Goal: Task Accomplishment & Management: Manage account settings

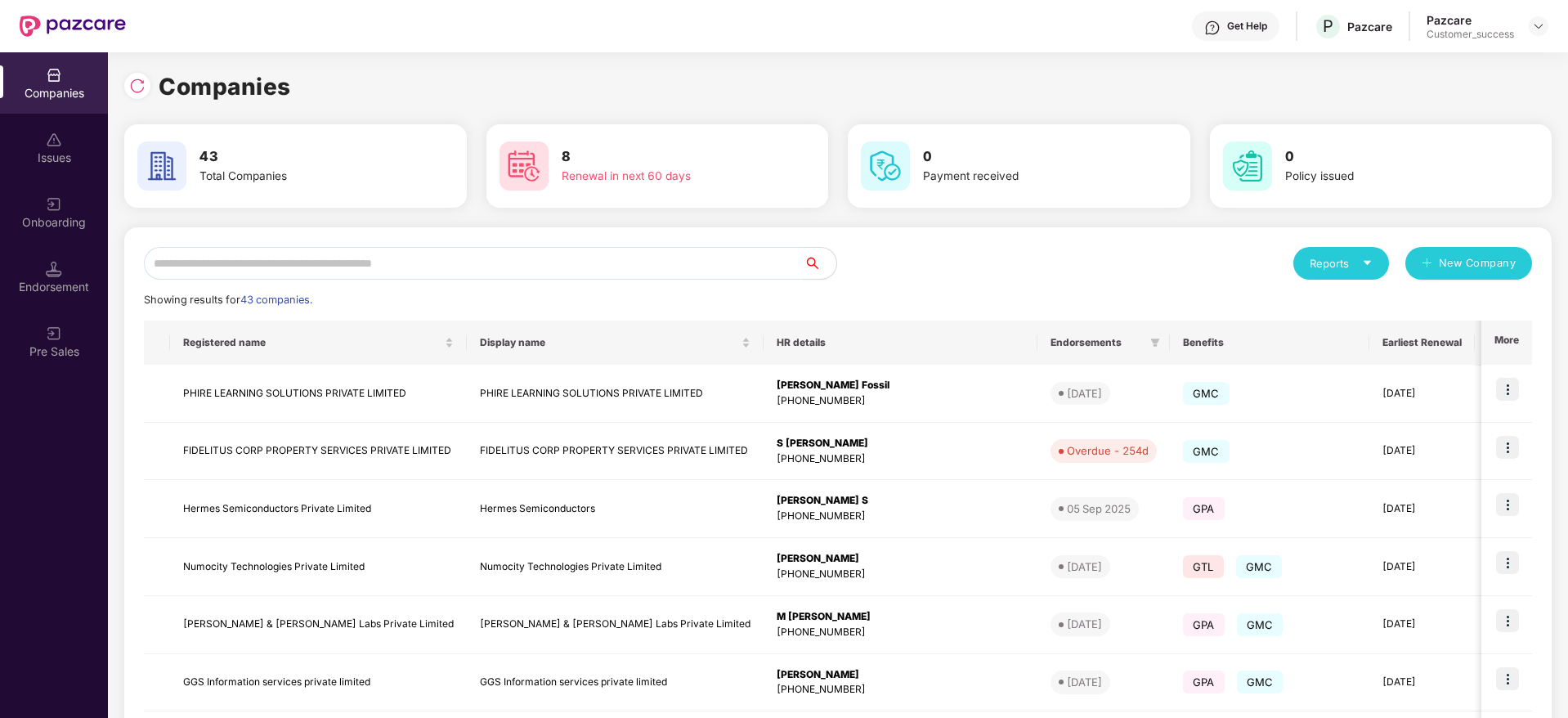
click at [433, 262] on input "text" at bounding box center [473, 263] width 660 height 33
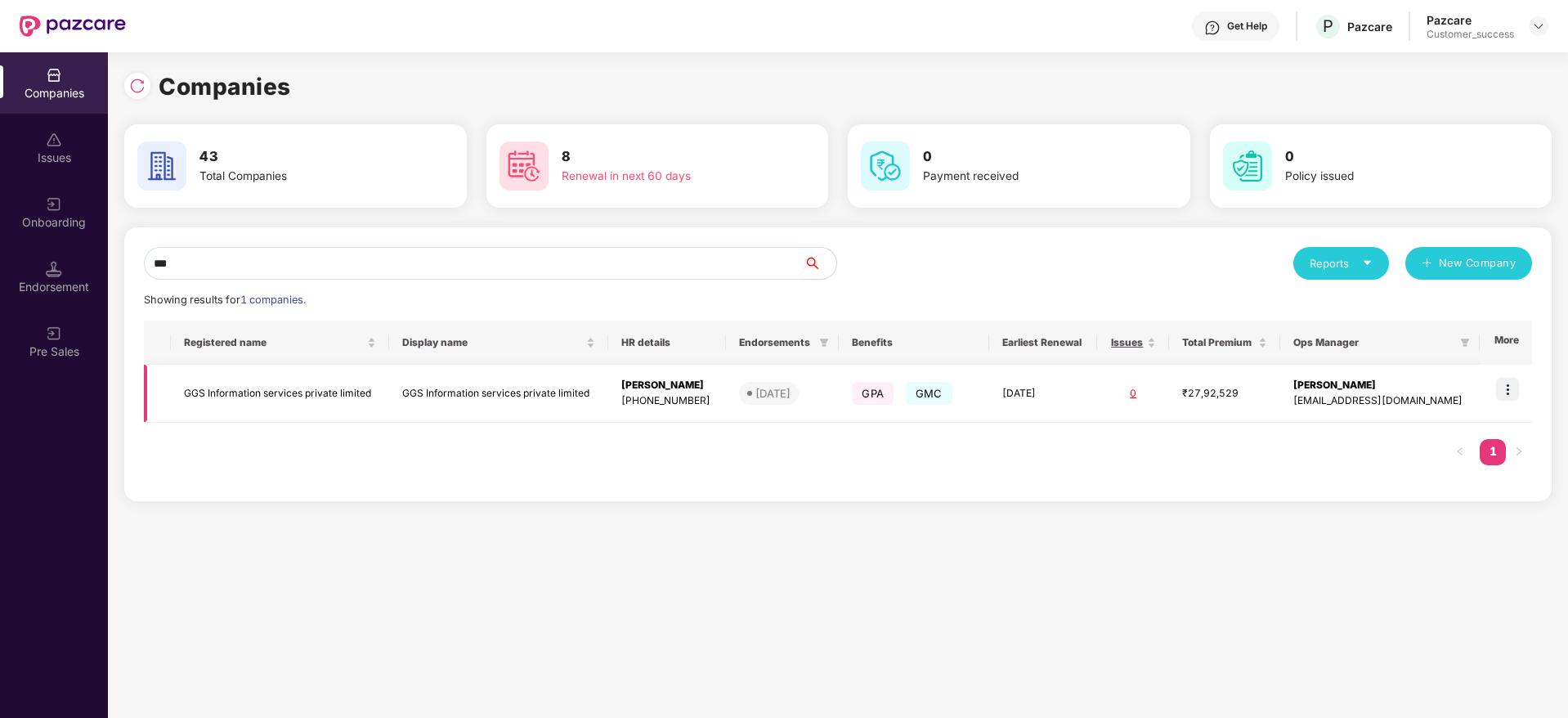
type input "***"
click at [1508, 380] on img at bounding box center [1508, 389] width 23 height 23
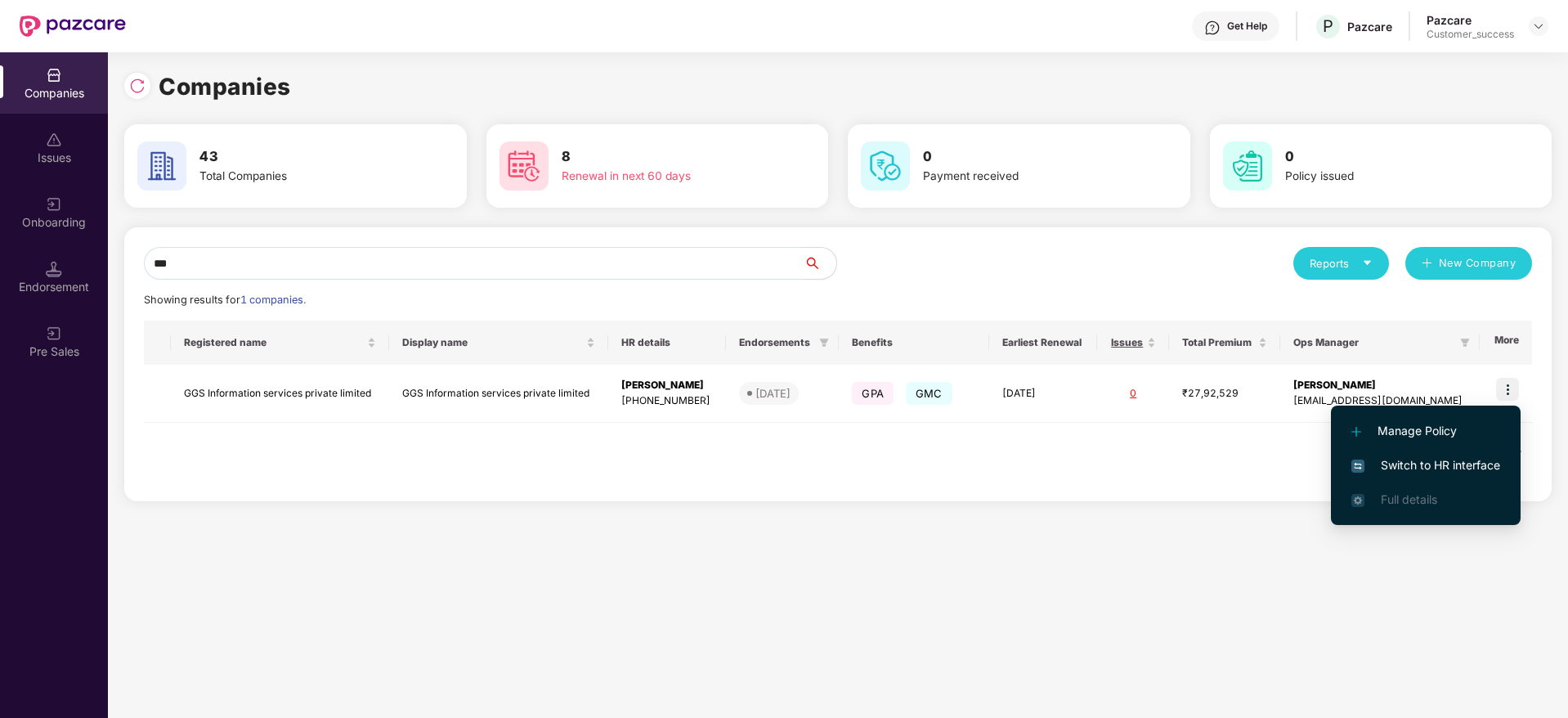
click at [1433, 460] on span "Switch to HR interface" at bounding box center [1426, 465] width 149 height 18
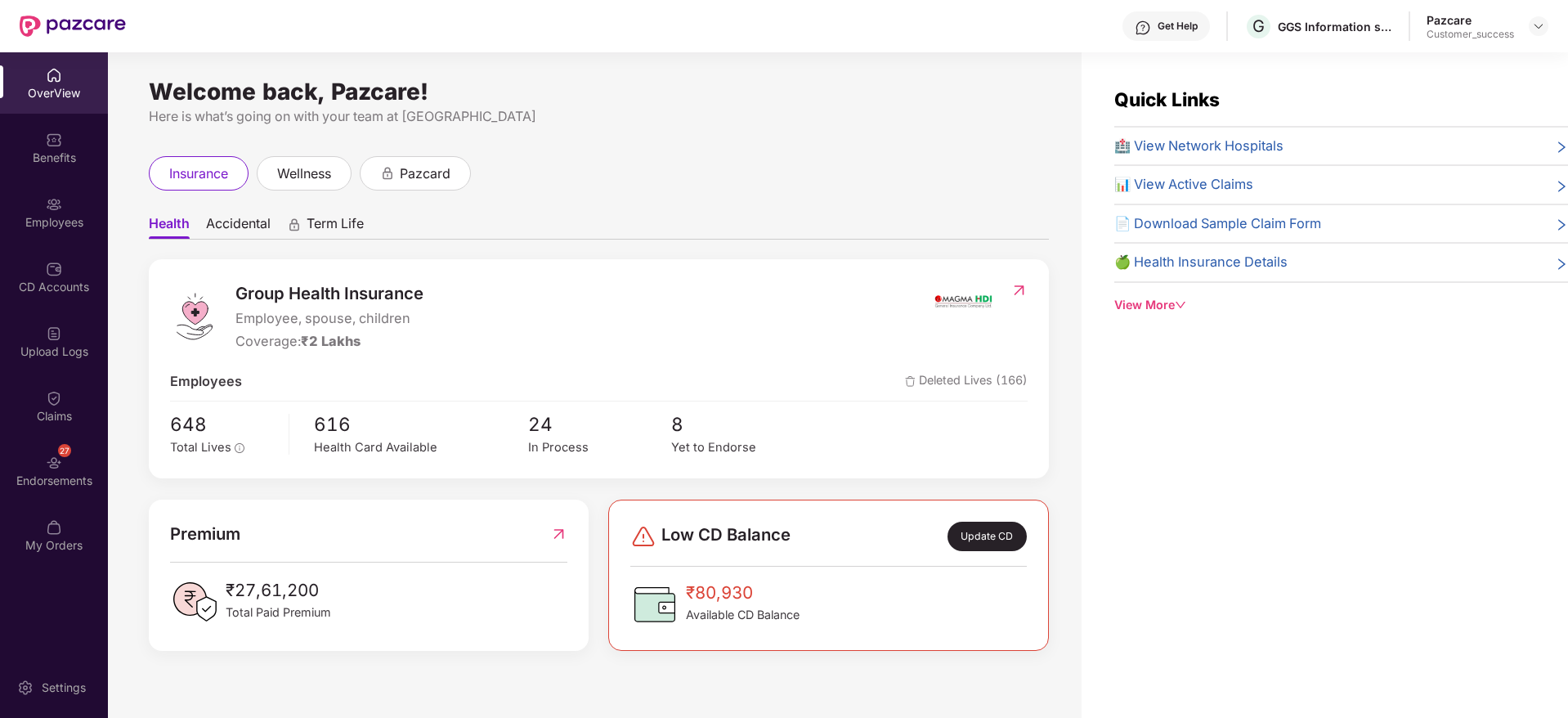
click at [61, 201] on img at bounding box center [54, 204] width 16 height 16
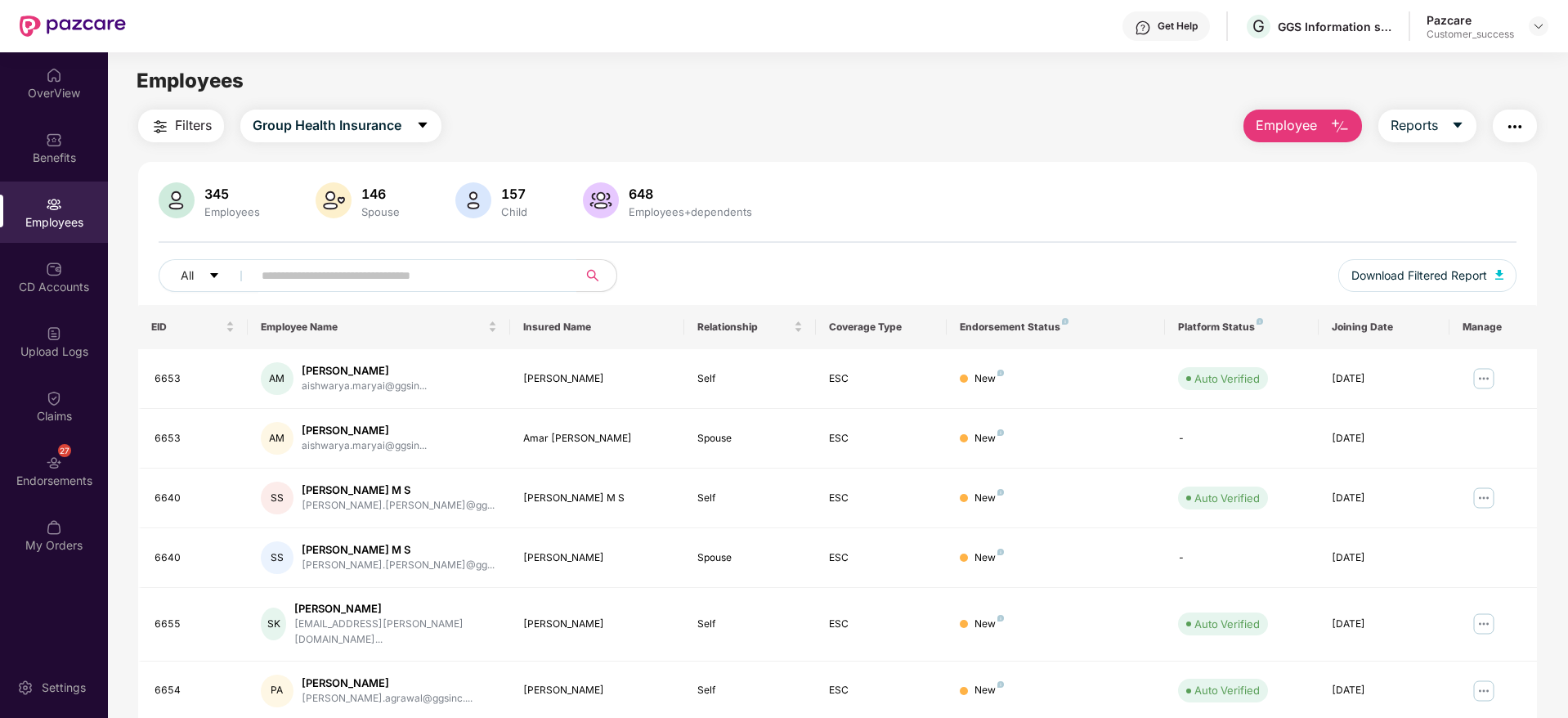
click at [379, 297] on div "All Download Filtered Report" at bounding box center [838, 282] width 1359 height 46
click at [432, 271] on input "text" at bounding box center [409, 275] width 294 height 25
paste input "****"
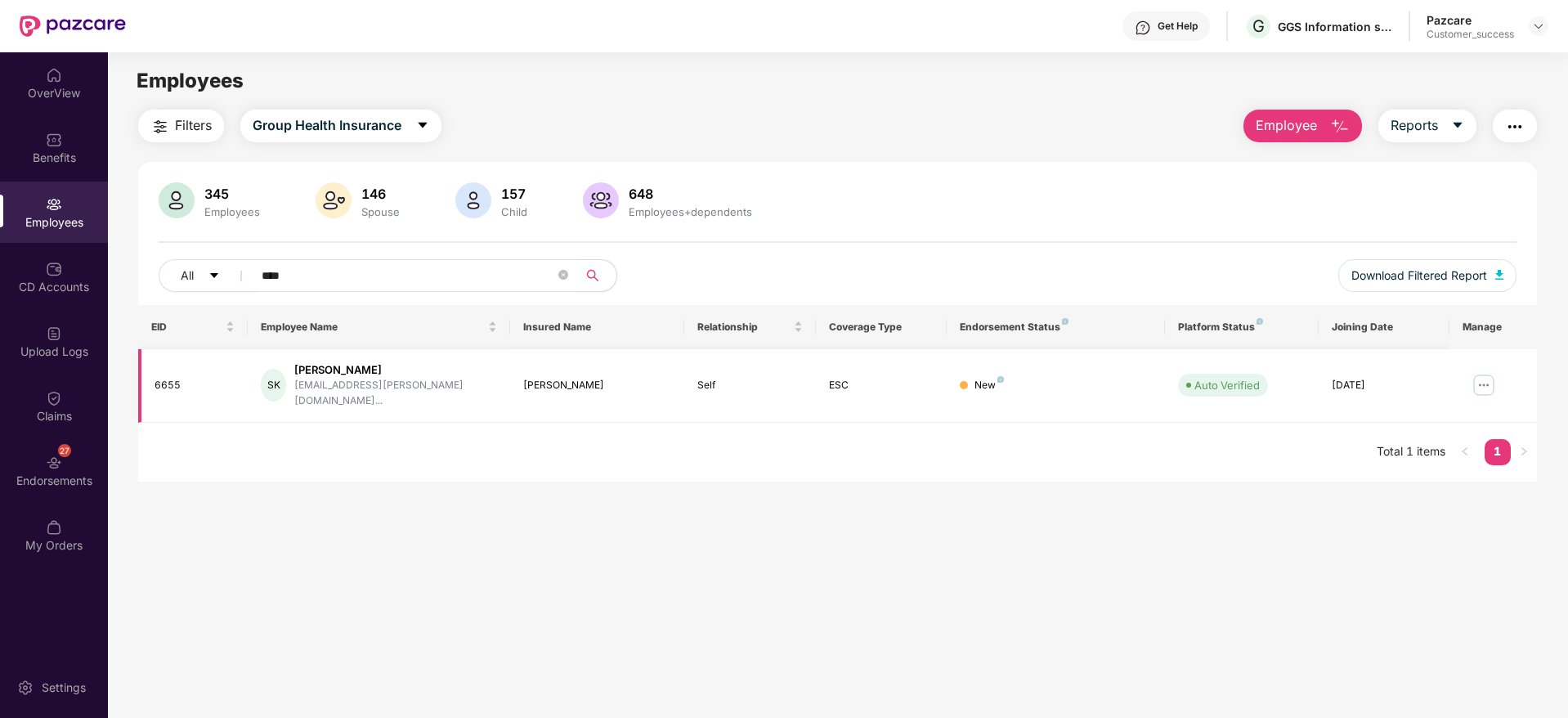
type input "****"
click at [1480, 377] on img at bounding box center [1484, 385] width 26 height 26
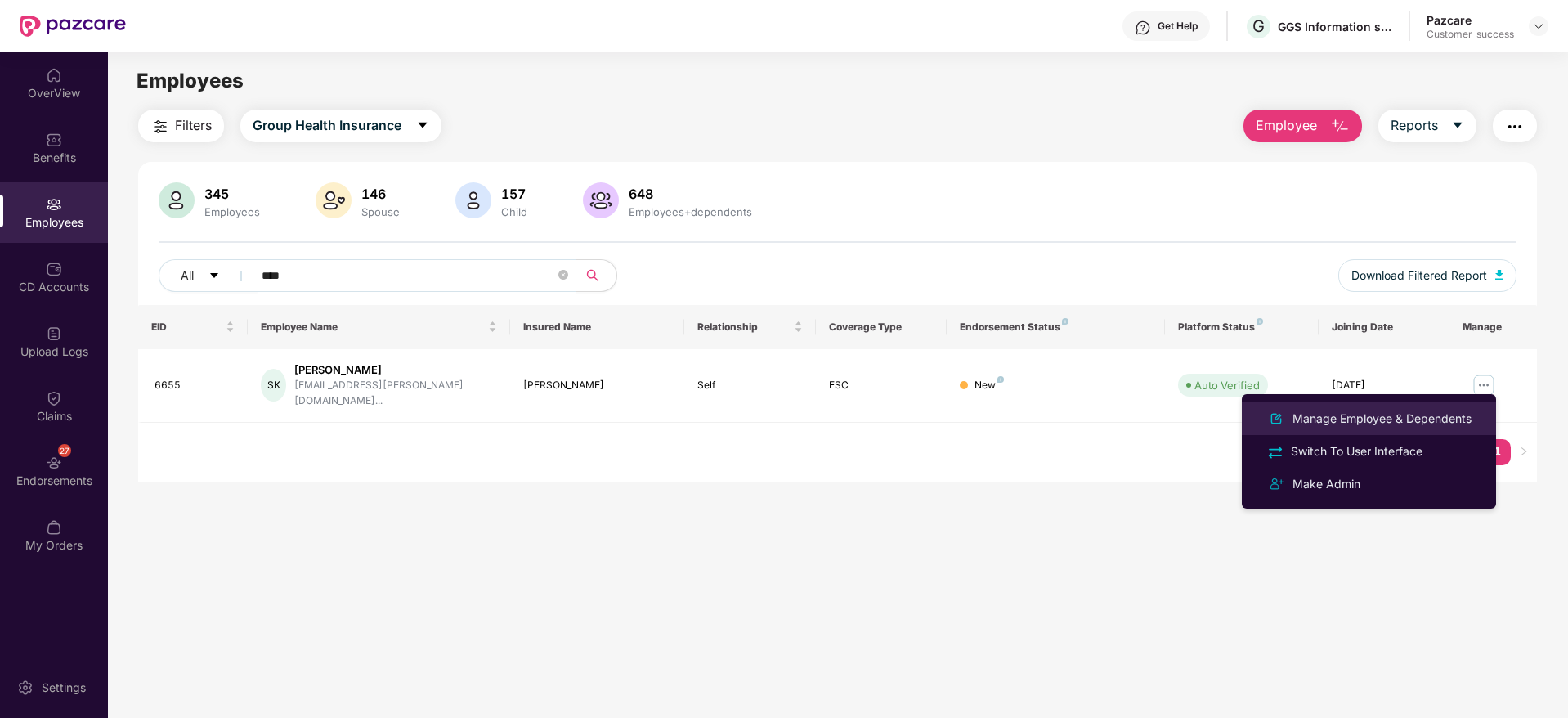
click at [1391, 411] on div "Manage Employee & Dependents" at bounding box center [1382, 419] width 185 height 18
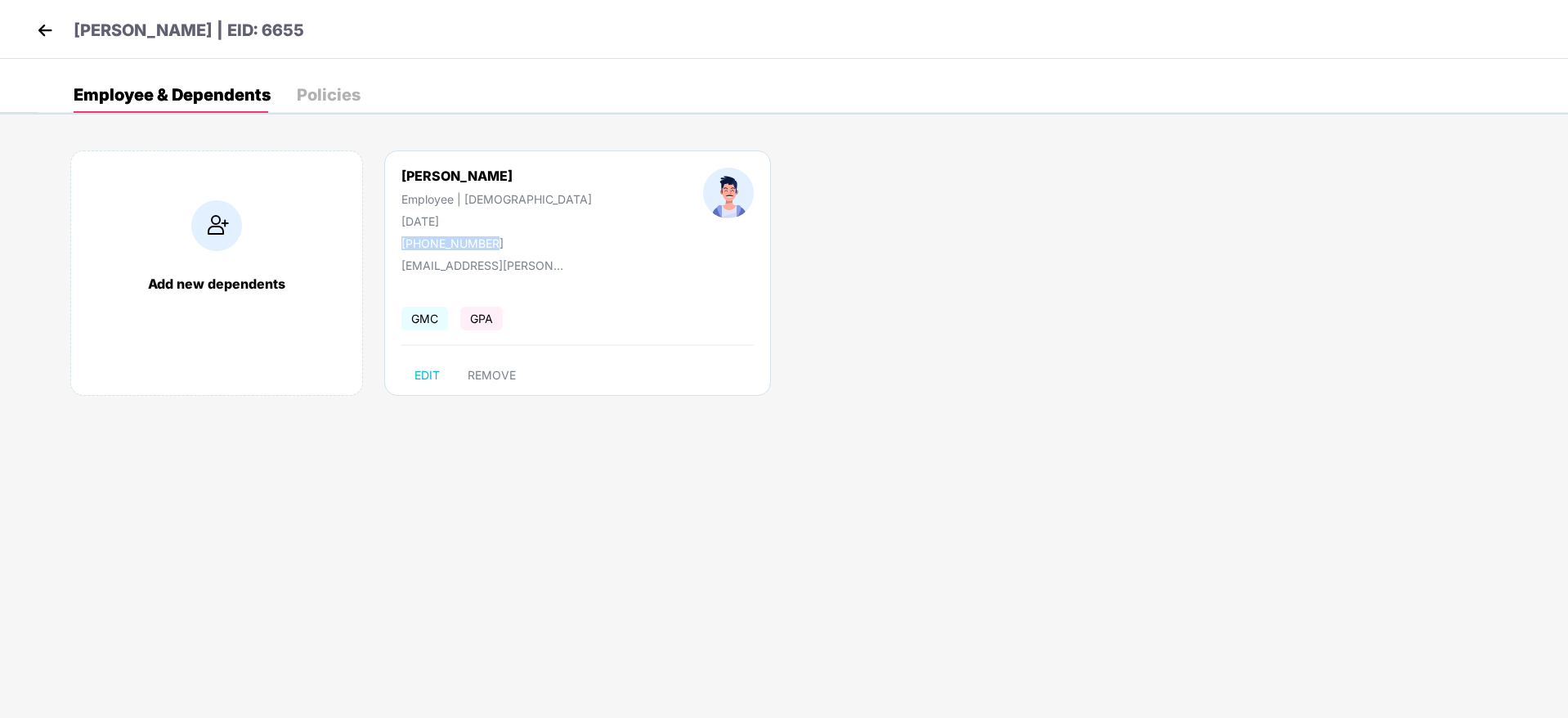
drag, startPoint x: 490, startPoint y: 238, endPoint x: 405, endPoint y: 242, distance: 85.1
click at [405, 242] on div "[PHONE_NUMBER]" at bounding box center [497, 243] width 190 height 14
copy div "[PHONE_NUMBER]"
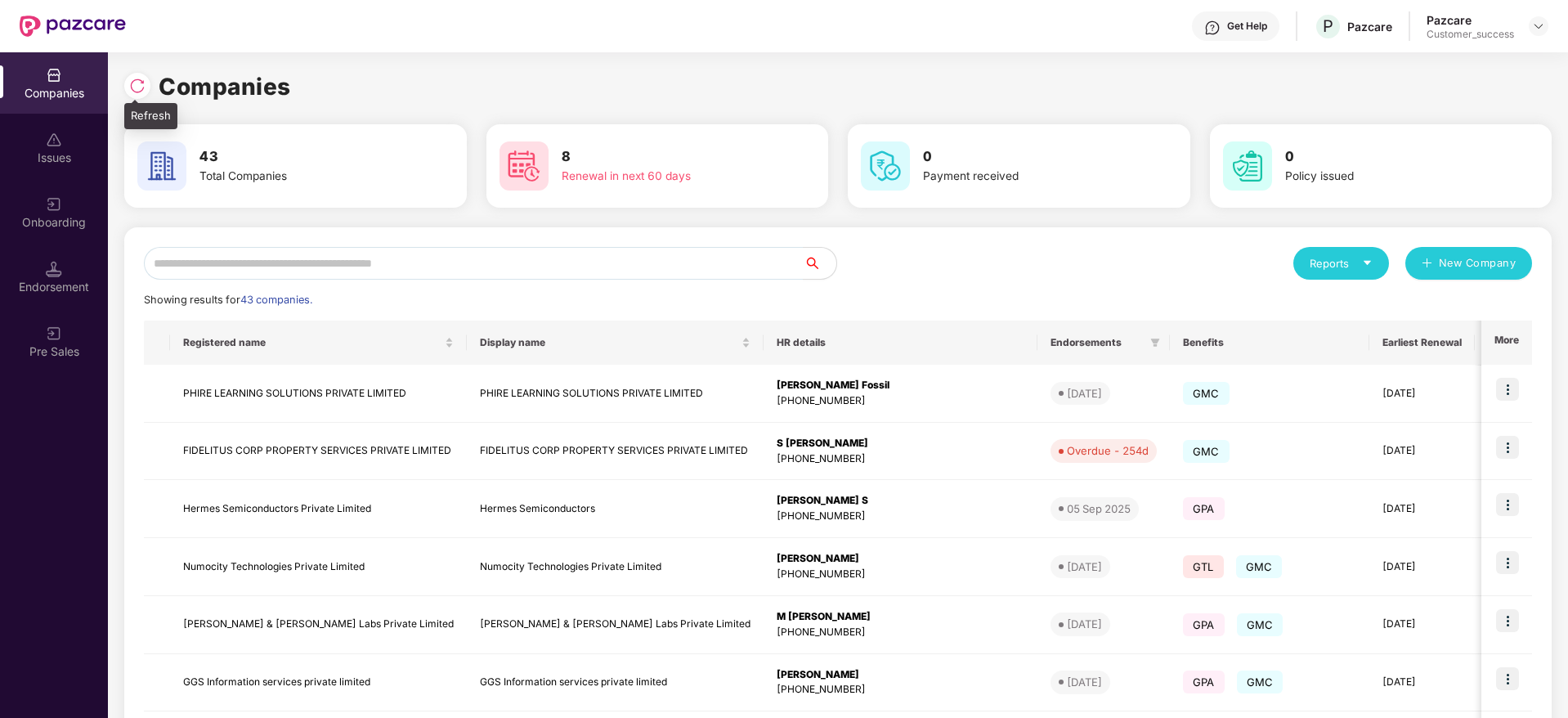
click at [143, 77] on img at bounding box center [137, 85] width 16 height 16
click at [552, 271] on input "text" at bounding box center [473, 263] width 660 height 33
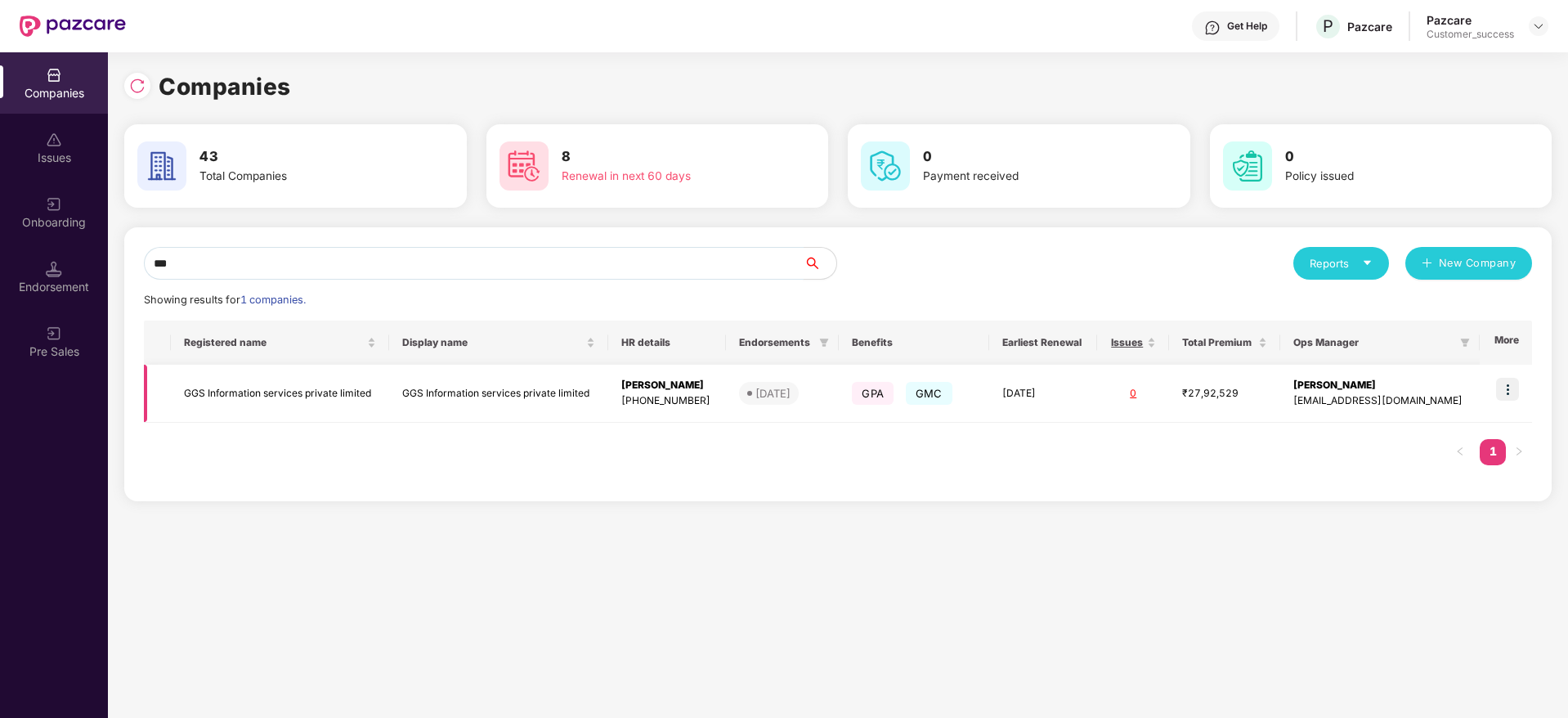
type input "***"
click at [1511, 389] on img at bounding box center [1508, 389] width 23 height 23
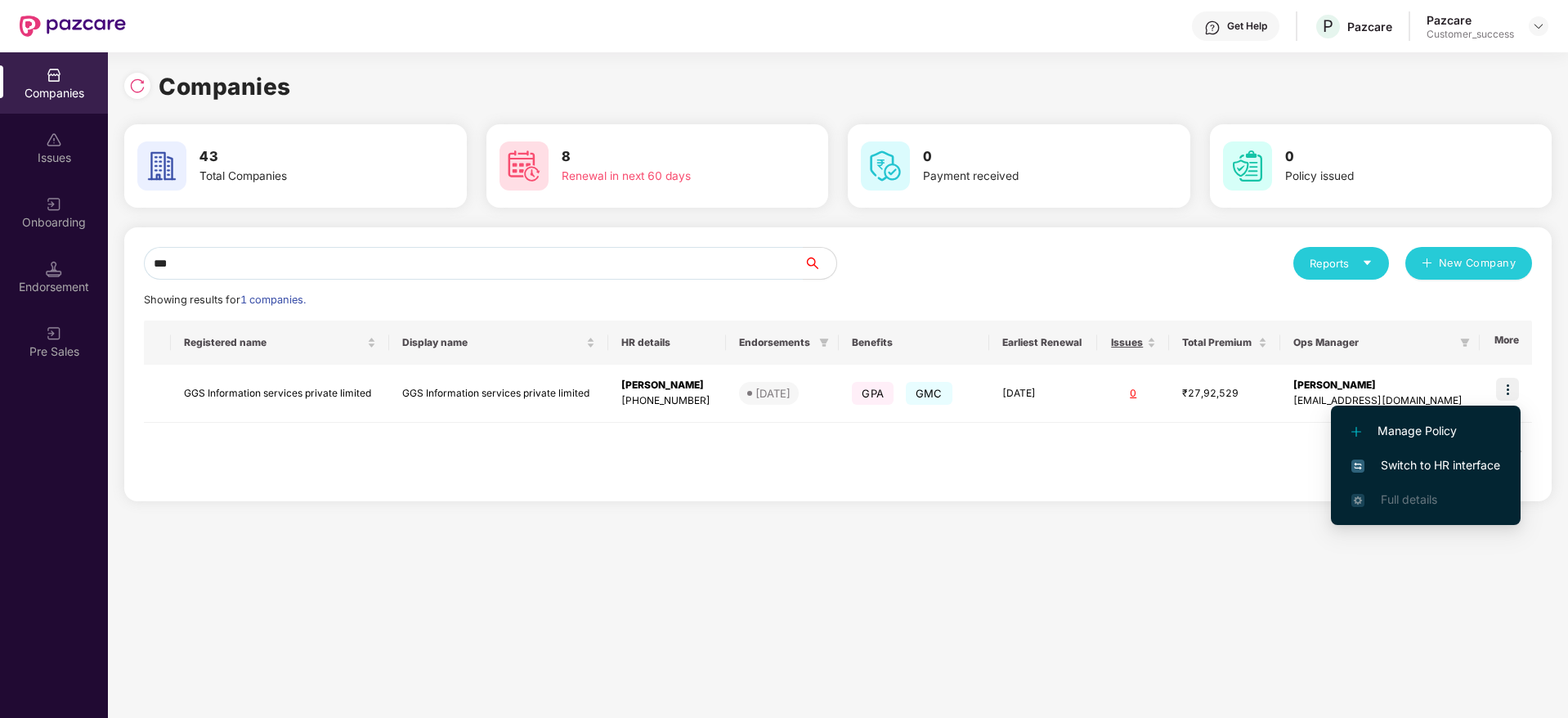
click at [1442, 451] on li "Switch to HR interface" at bounding box center [1425, 465] width 189 height 35
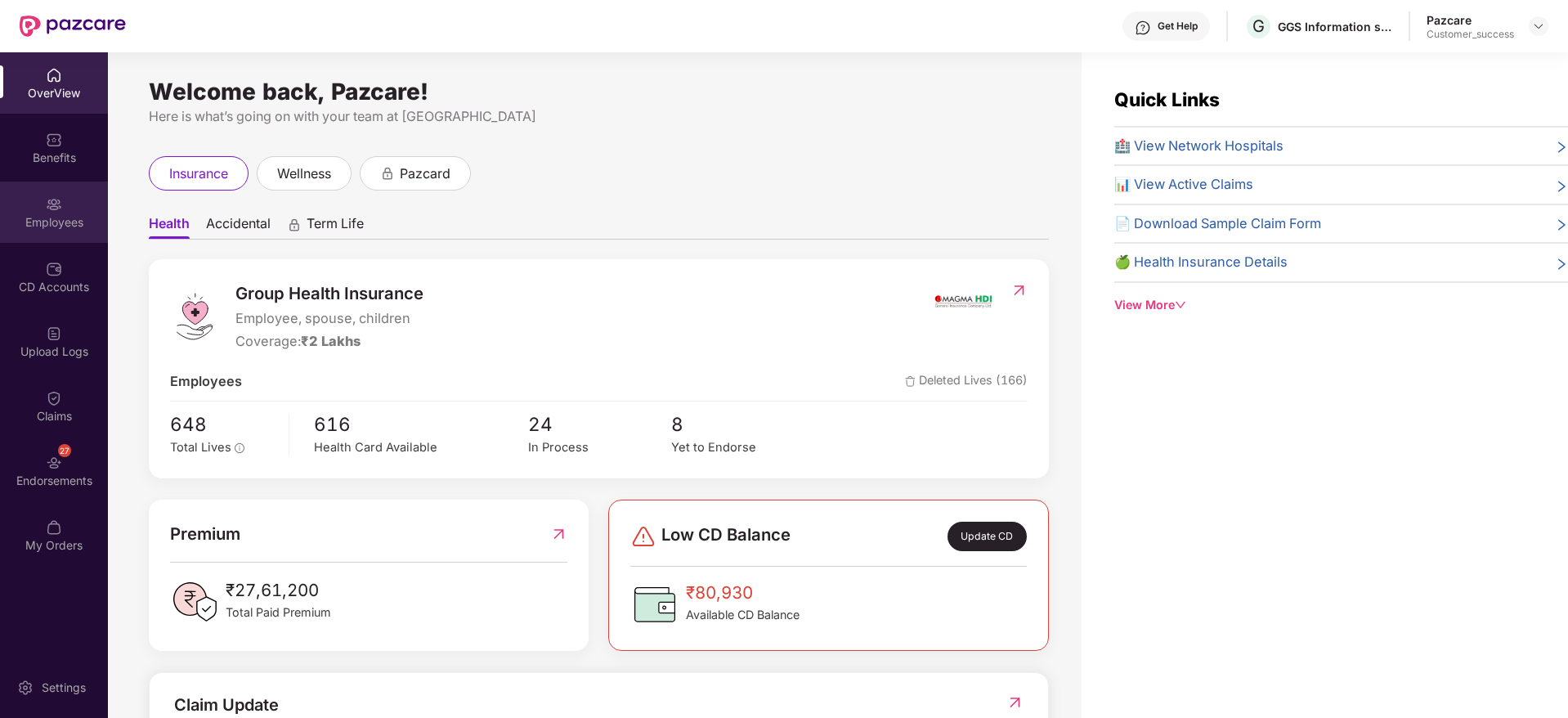
click at [52, 206] on img at bounding box center [54, 204] width 16 height 16
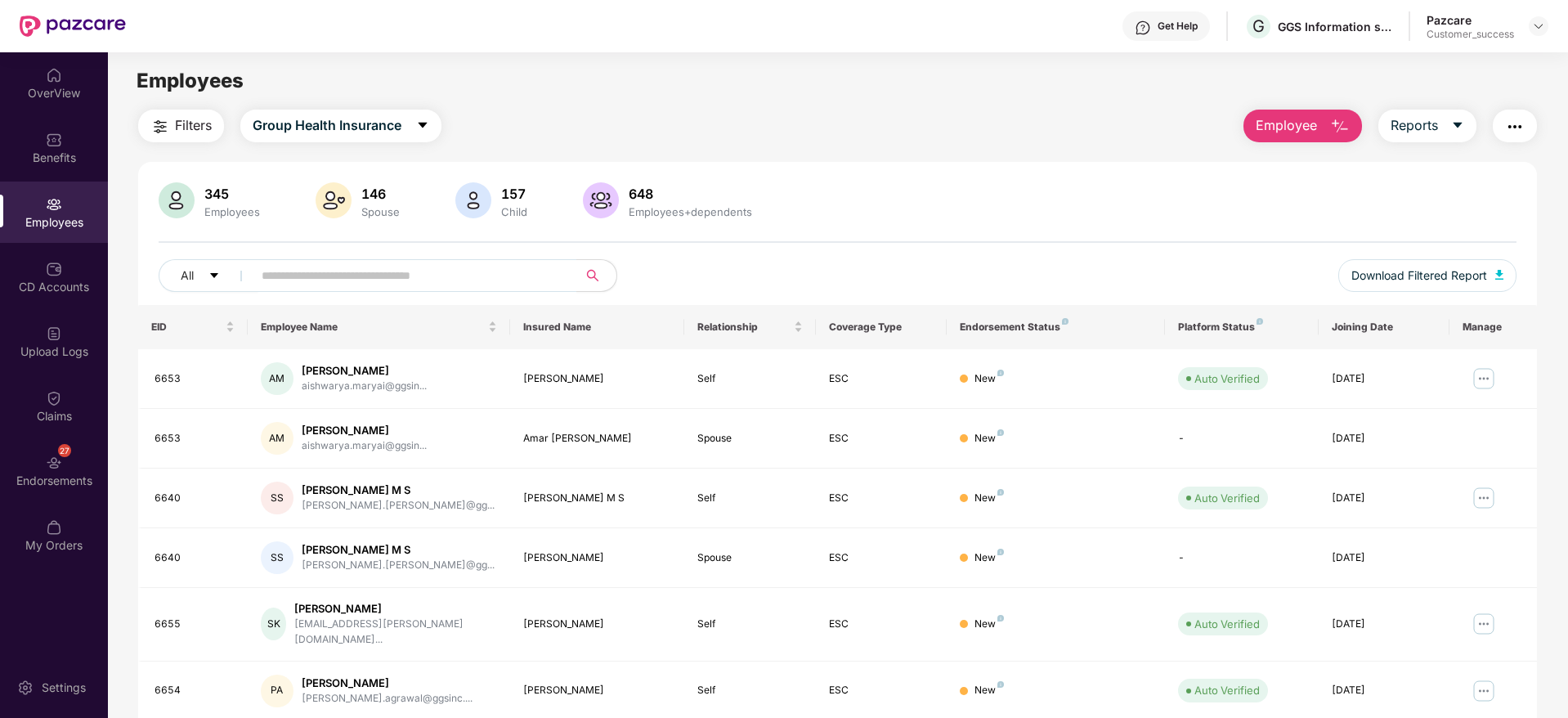
click at [499, 251] on div "345 Employees 146 Spouse 157 Child 648 Employees+dependents All Download Filter…" at bounding box center [837, 244] width 1399 height 123
click at [499, 267] on input "text" at bounding box center [409, 275] width 294 height 25
paste input "****"
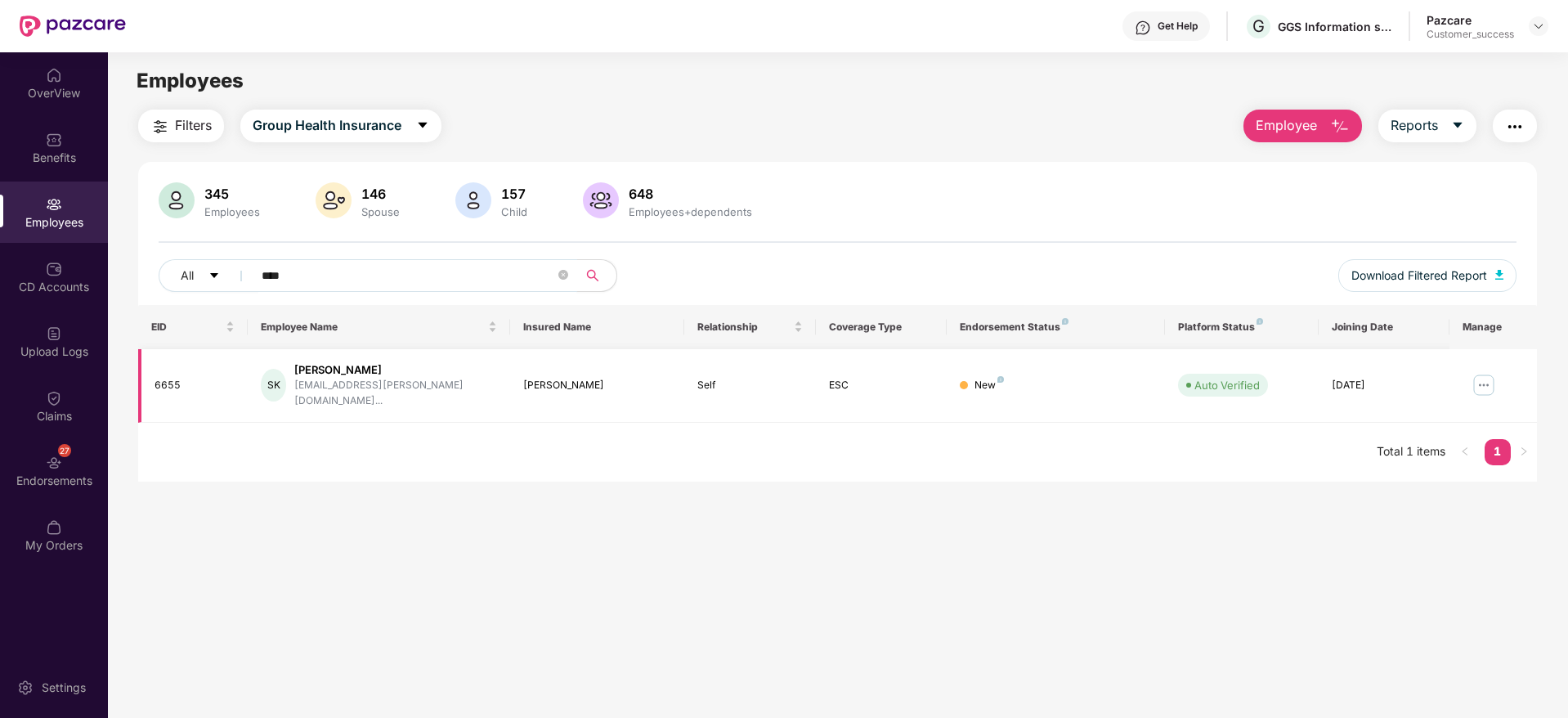
type input "****"
click at [1489, 380] on img at bounding box center [1484, 385] width 26 height 26
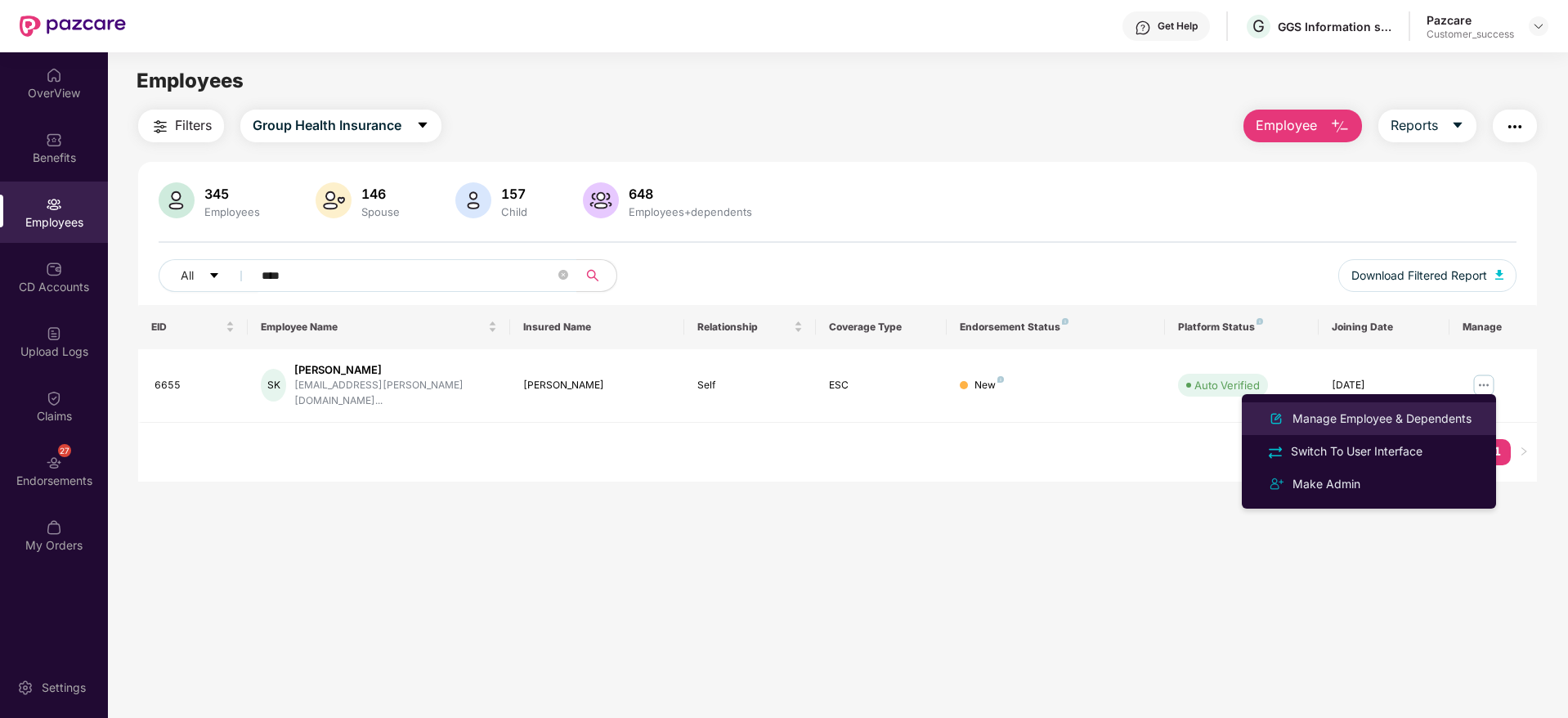
click at [1427, 410] on div "Manage Employee & Dependents" at bounding box center [1382, 419] width 185 height 18
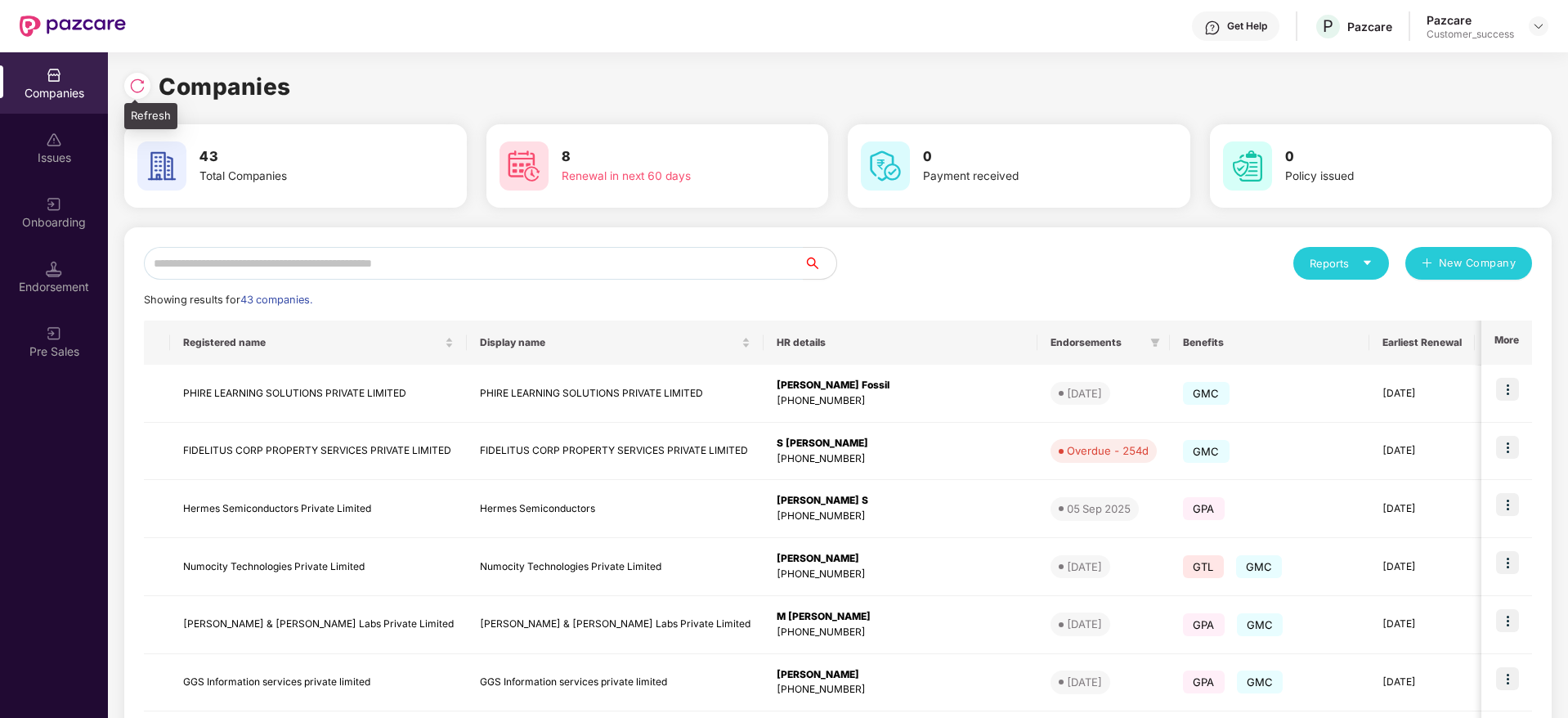
click at [141, 86] on img at bounding box center [137, 85] width 16 height 16
click at [131, 81] on img at bounding box center [137, 85] width 16 height 16
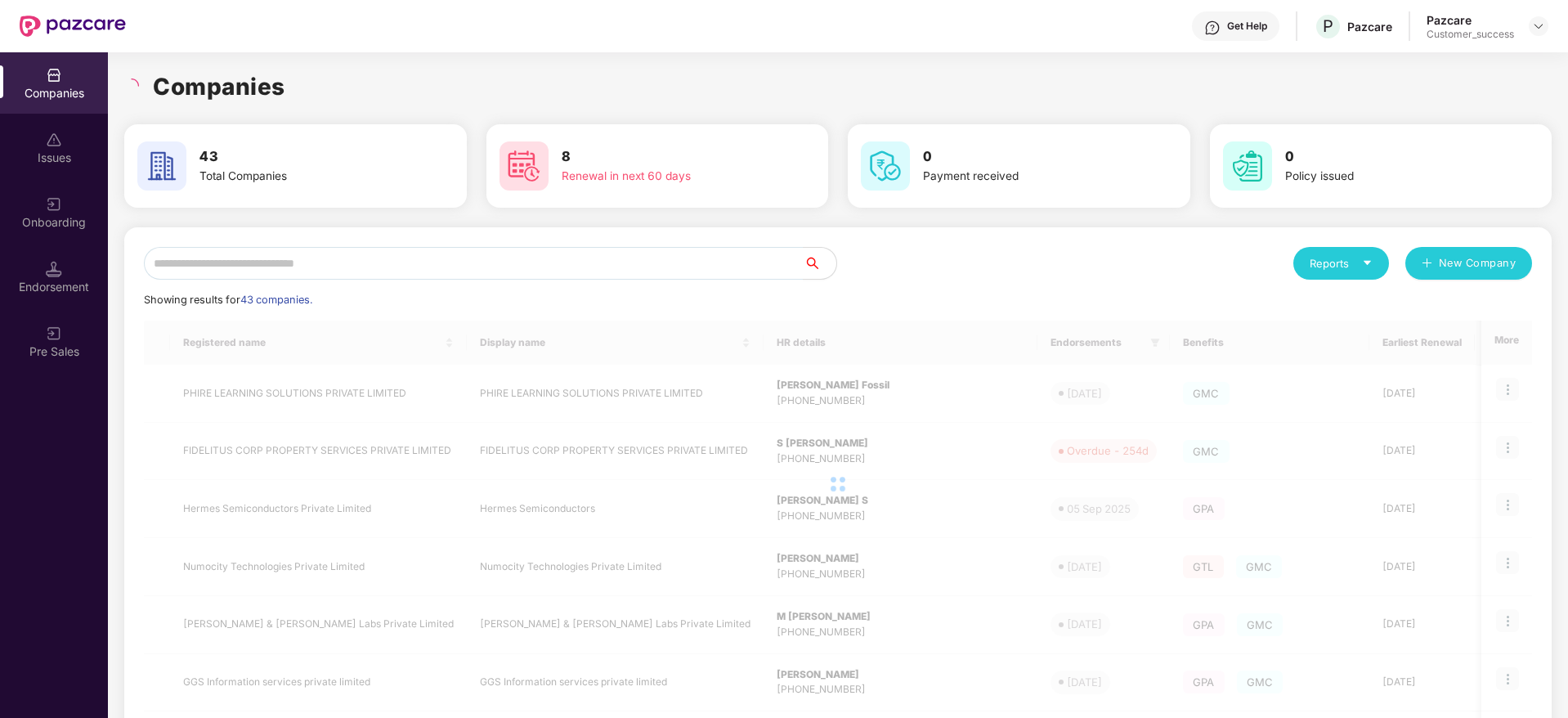
click at [303, 80] on div "Companies" at bounding box center [838, 86] width 1428 height 36
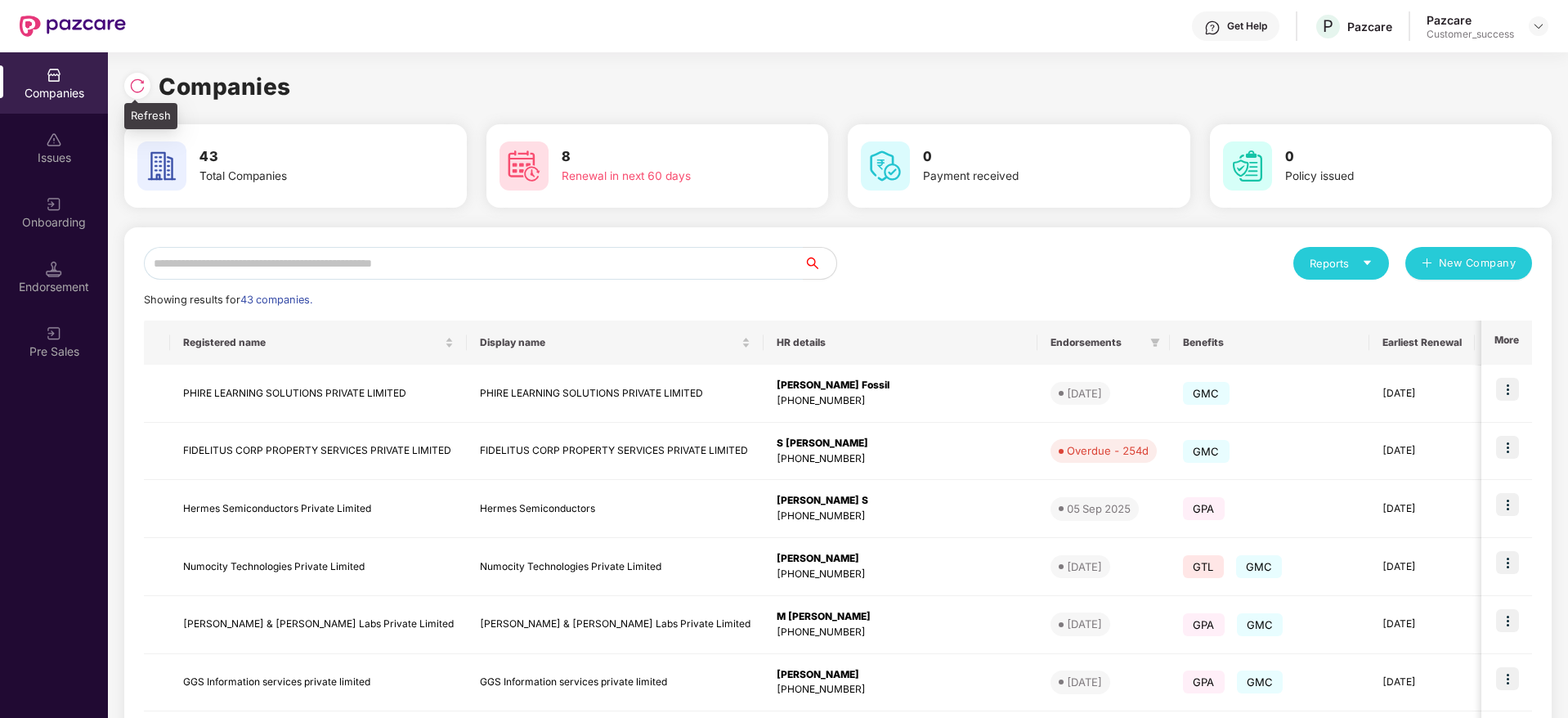
click at [133, 86] on img at bounding box center [137, 85] width 16 height 16
click at [138, 86] on img at bounding box center [137, 85] width 16 height 16
click at [511, 269] on input "text" at bounding box center [473, 263] width 660 height 33
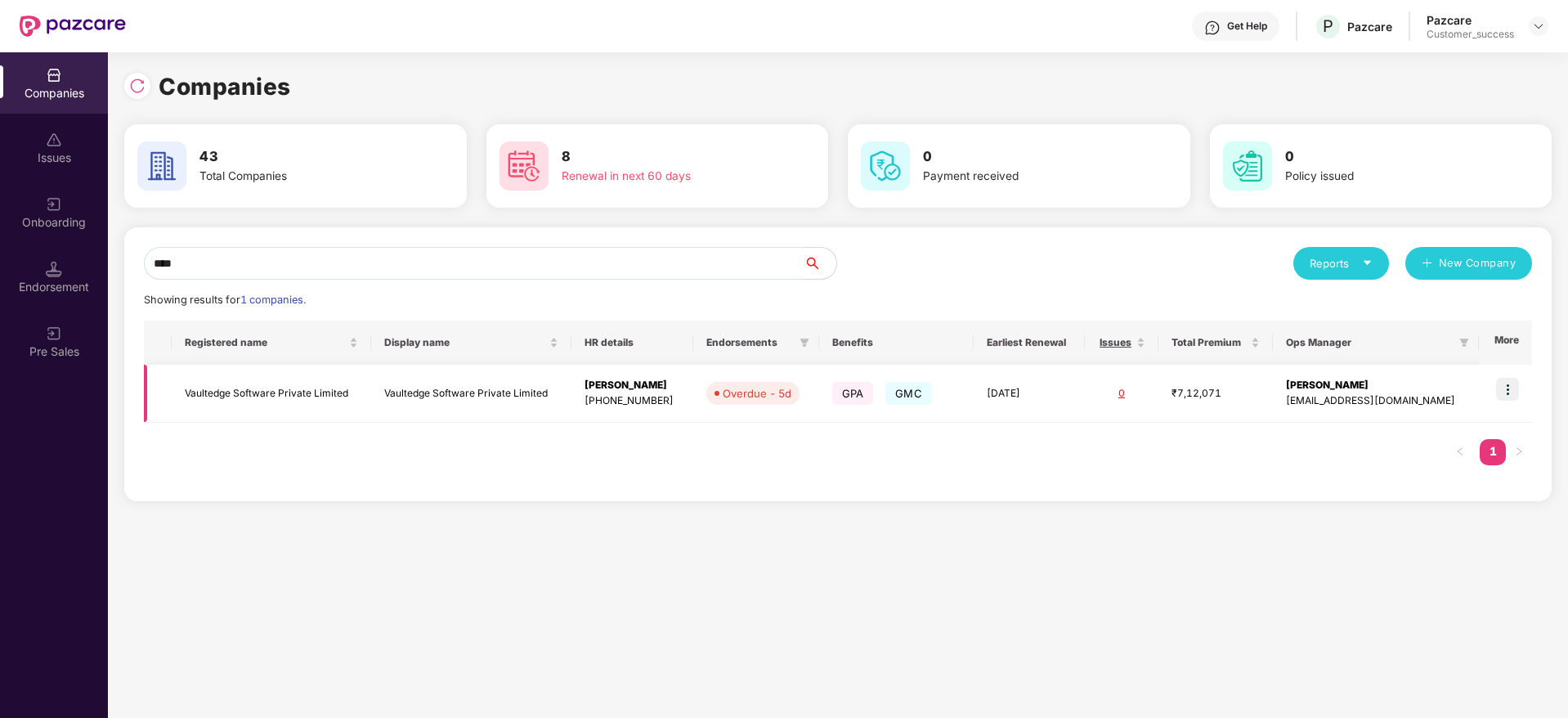
type input "****"
click at [1512, 385] on img at bounding box center [1508, 389] width 23 height 23
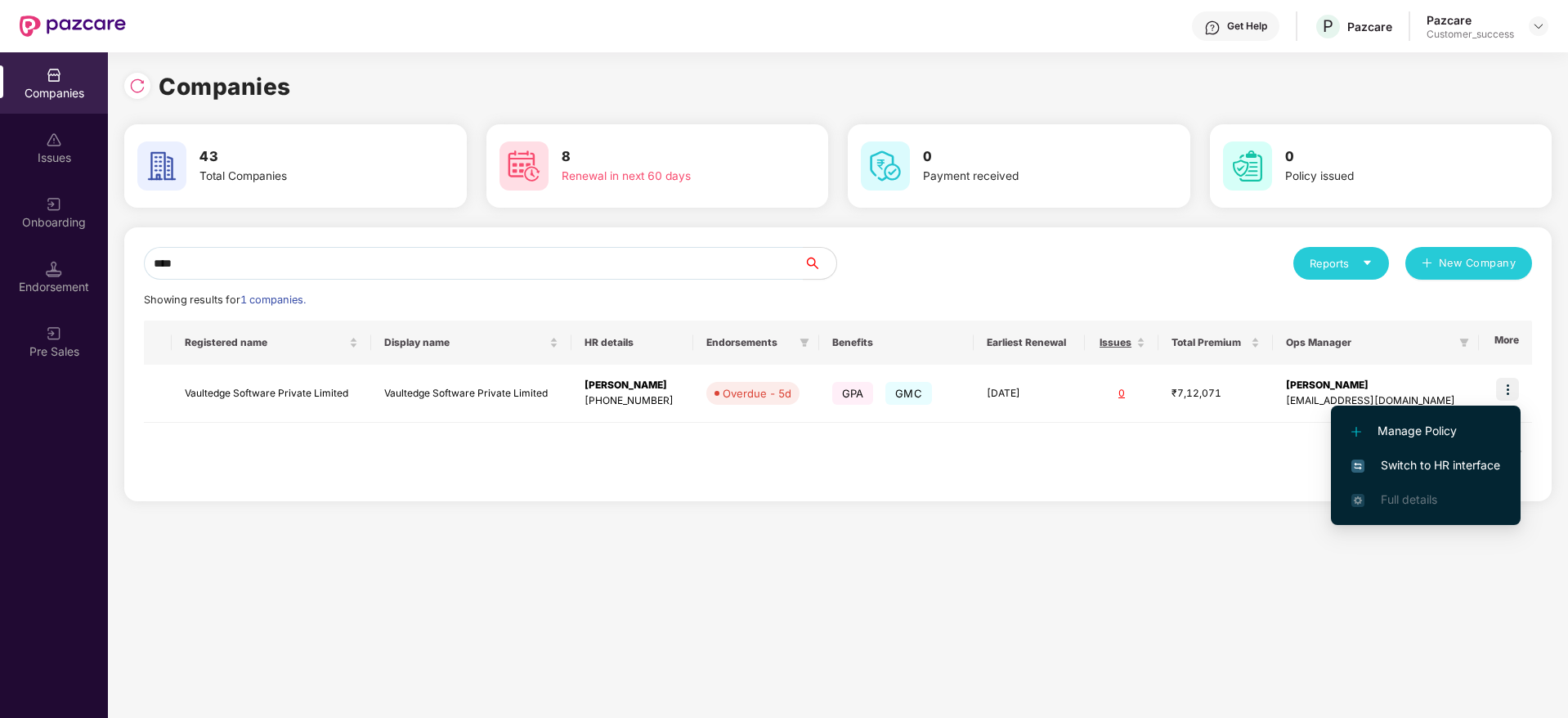
click at [1430, 458] on span "Switch to HR interface" at bounding box center [1426, 465] width 149 height 18
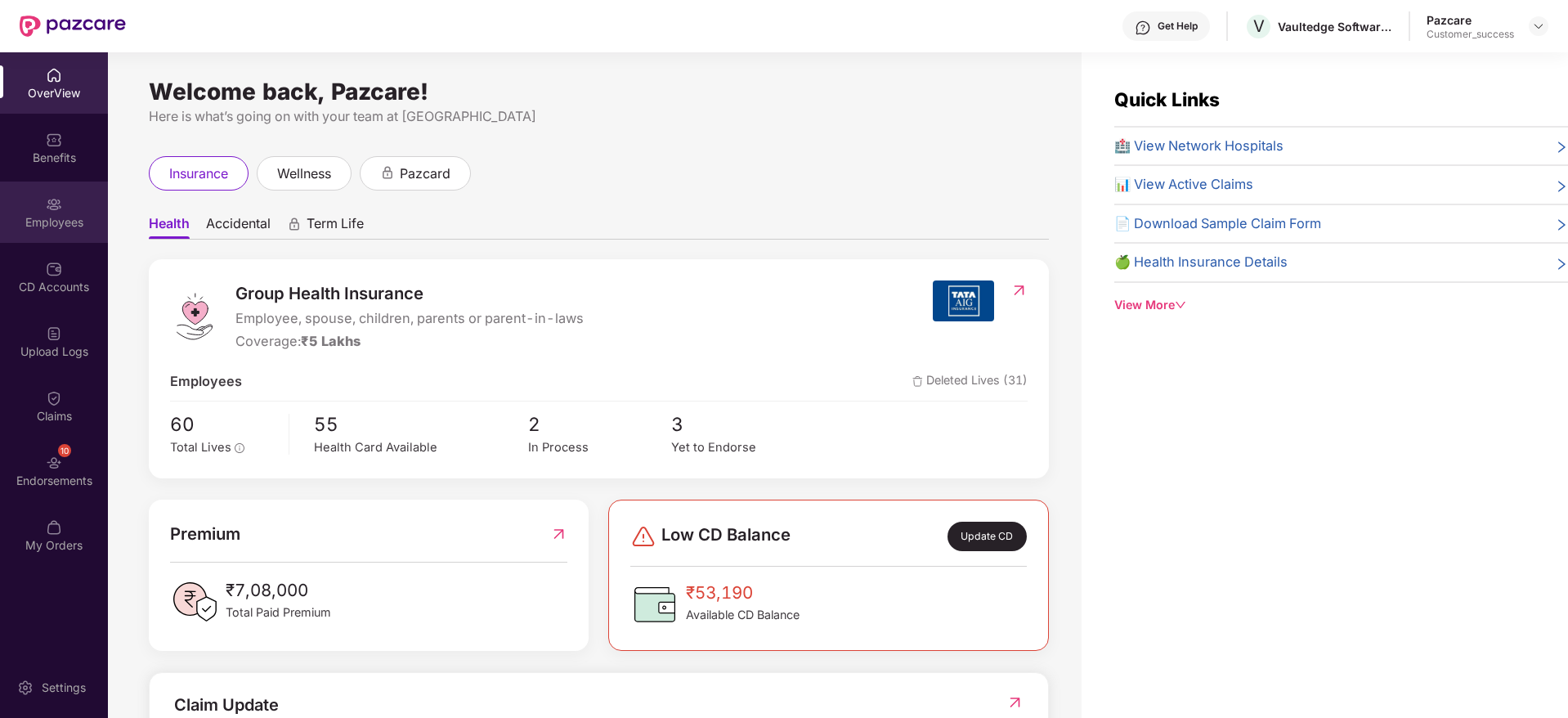
click at [62, 214] on div "Employees" at bounding box center [54, 222] width 108 height 16
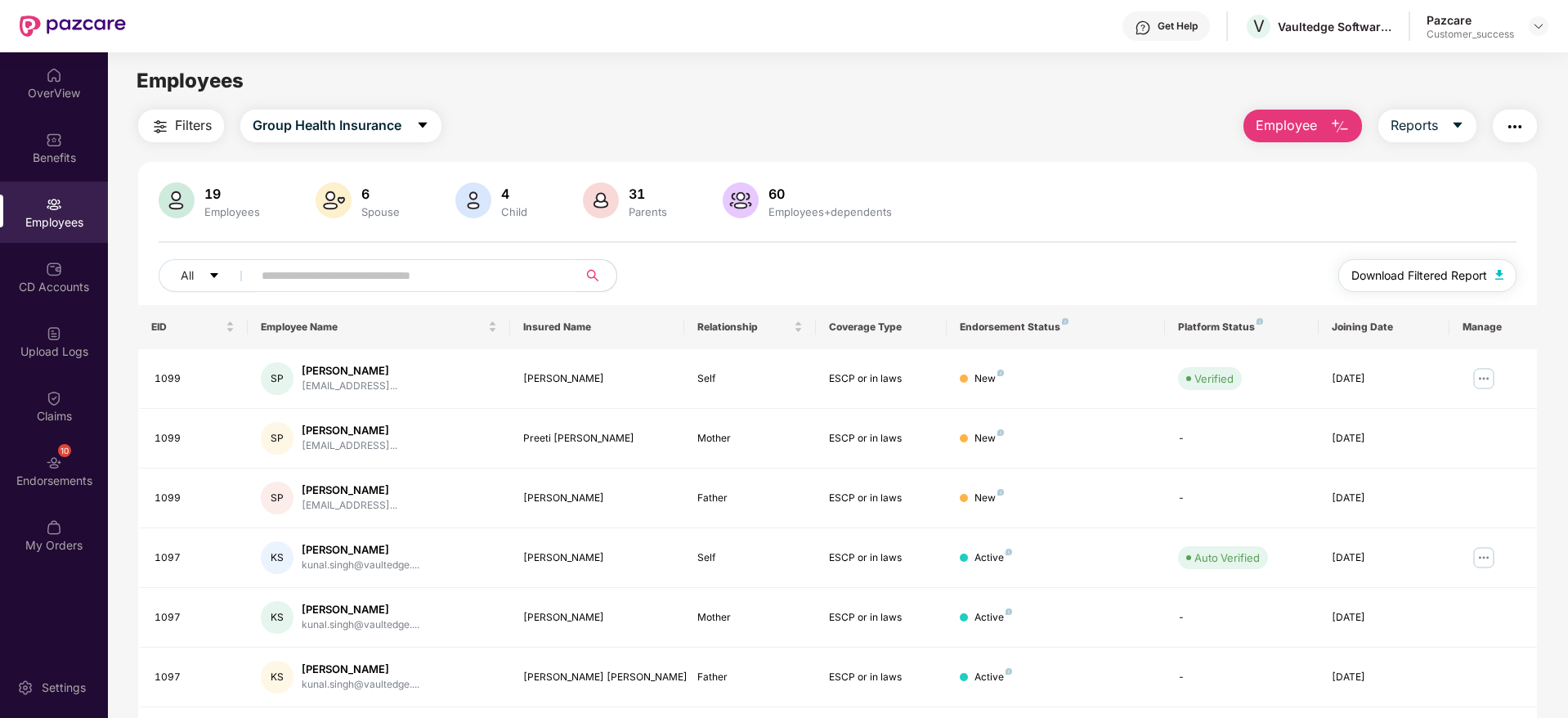
click at [1442, 272] on span "Download Filtered Report" at bounding box center [1419, 276] width 136 height 18
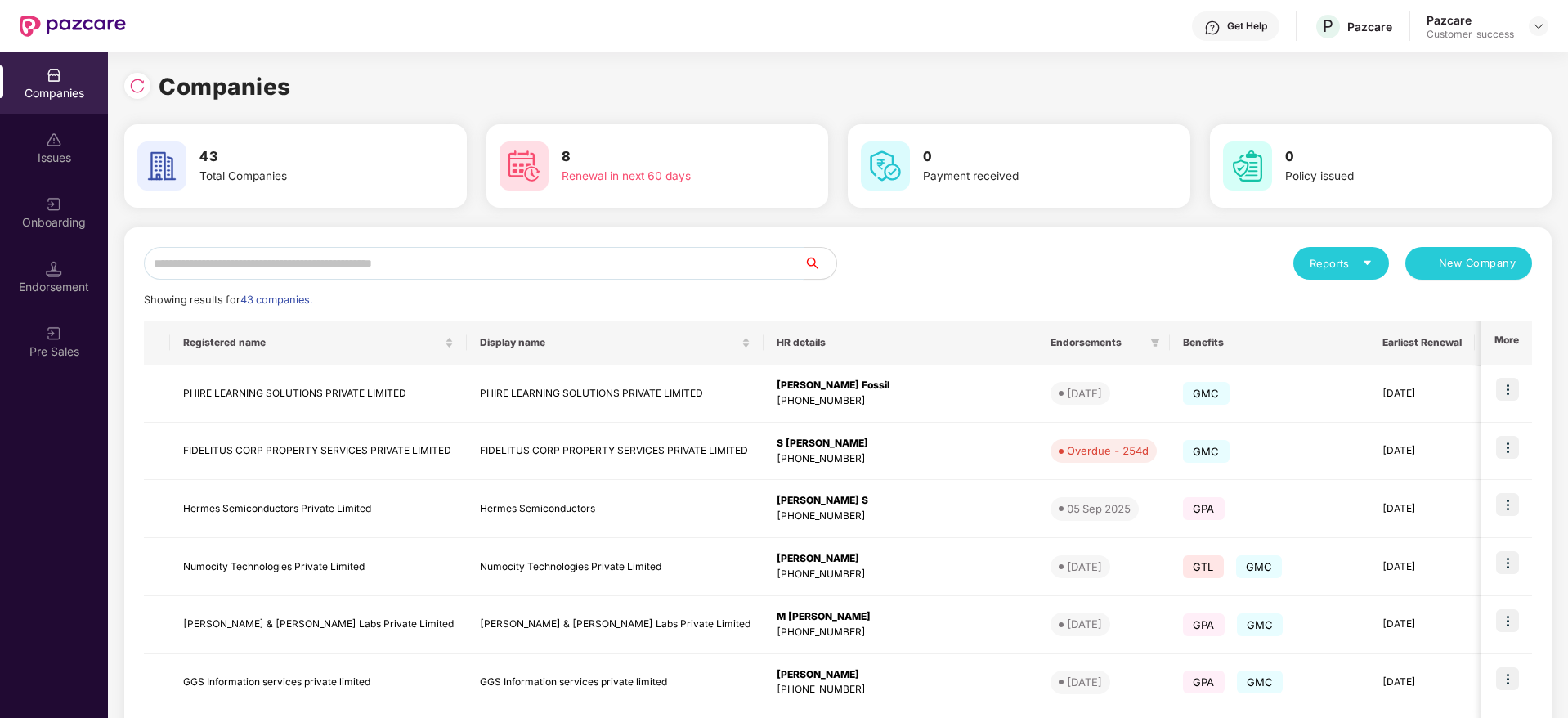
click at [362, 274] on input "text" at bounding box center [473, 263] width 660 height 33
type input "*"
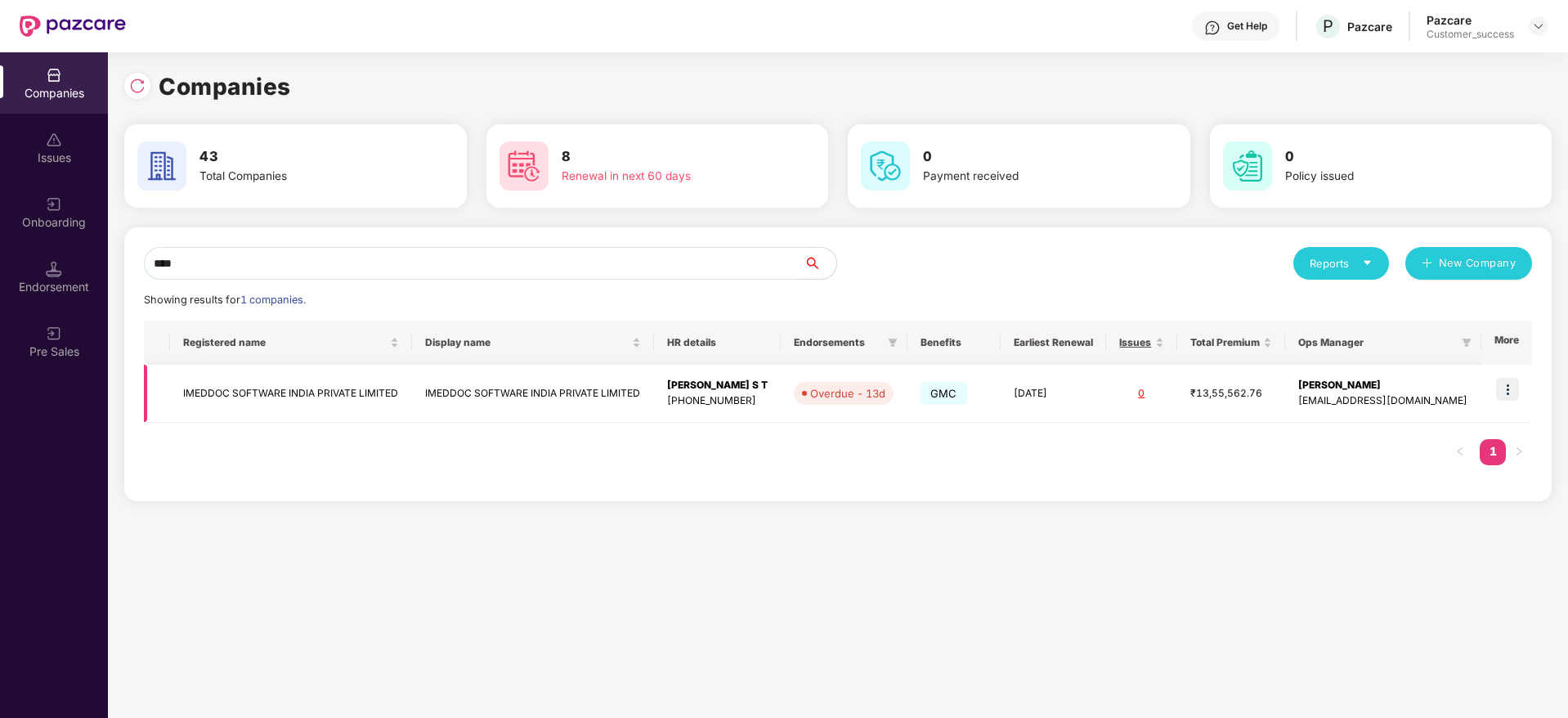
type input "****"
click at [1511, 387] on img at bounding box center [1508, 389] width 23 height 23
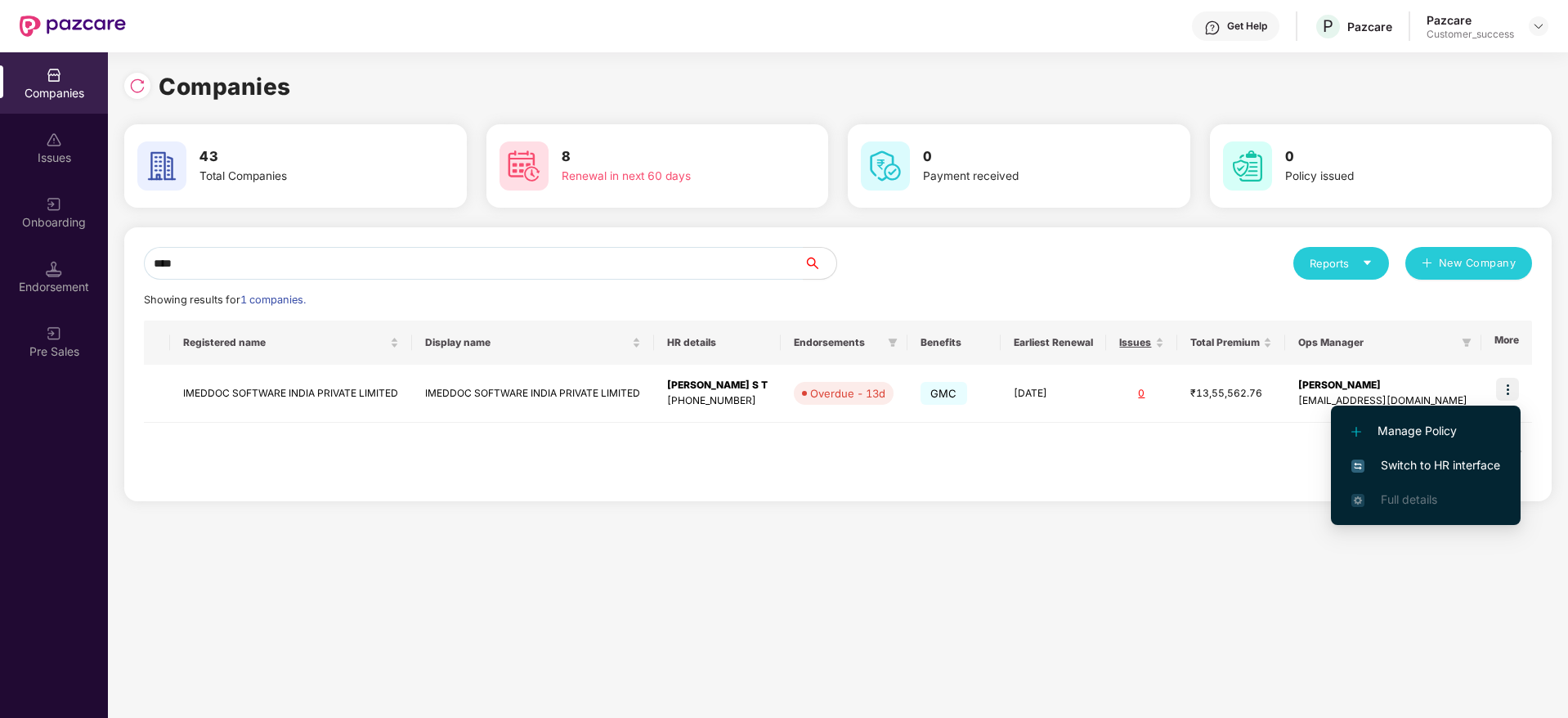
click at [1438, 462] on span "Switch to HR interface" at bounding box center [1426, 465] width 149 height 18
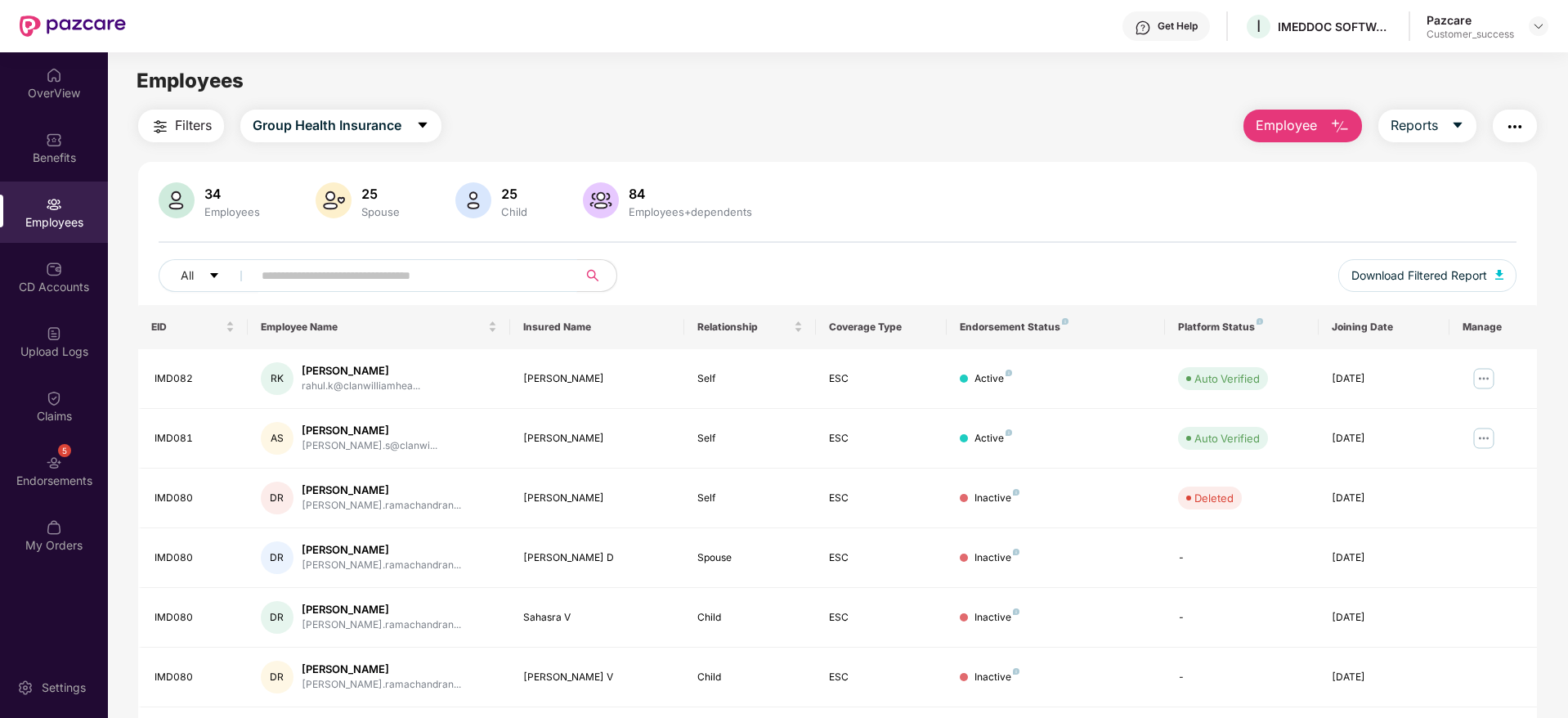
click at [431, 273] on input "text" at bounding box center [409, 275] width 294 height 25
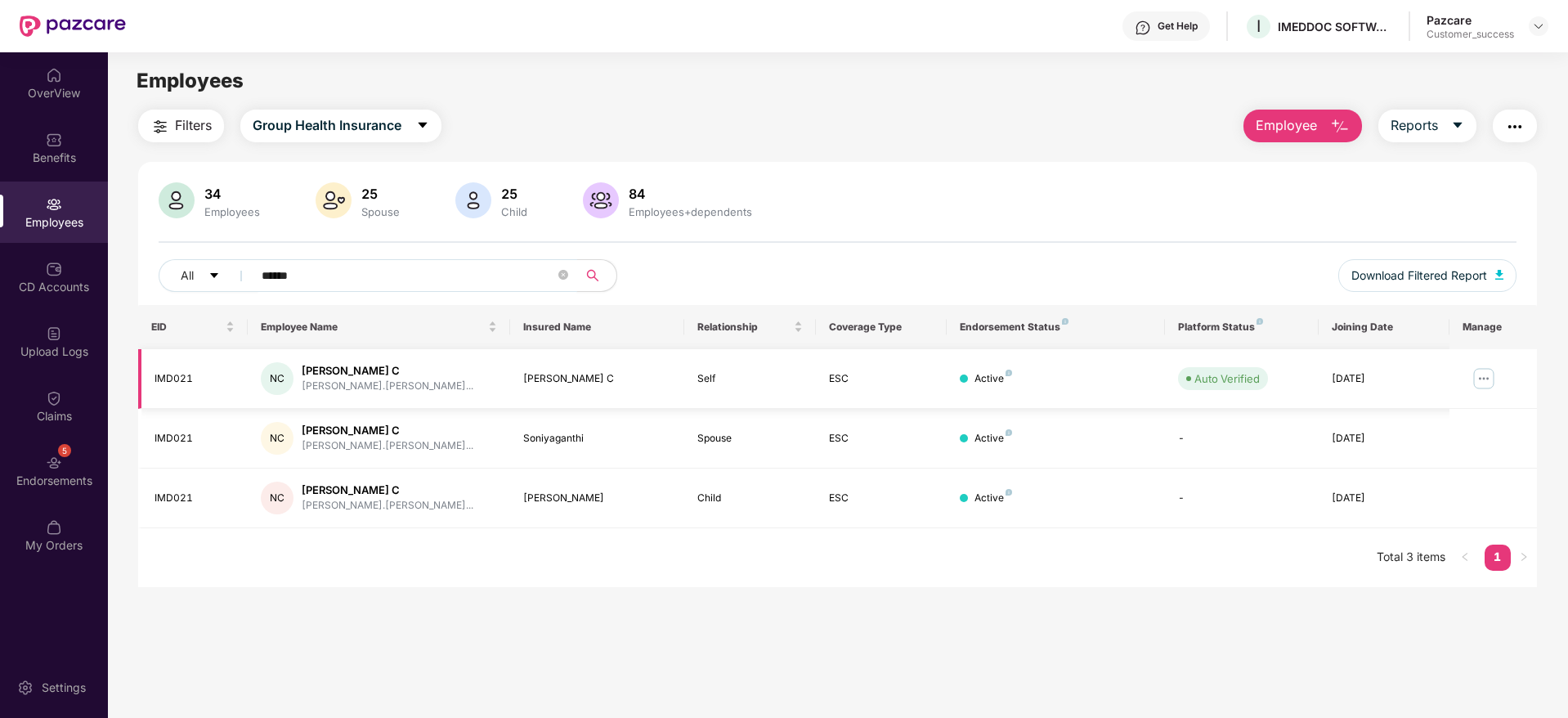
type input "******"
click at [1481, 372] on img at bounding box center [1484, 379] width 26 height 26
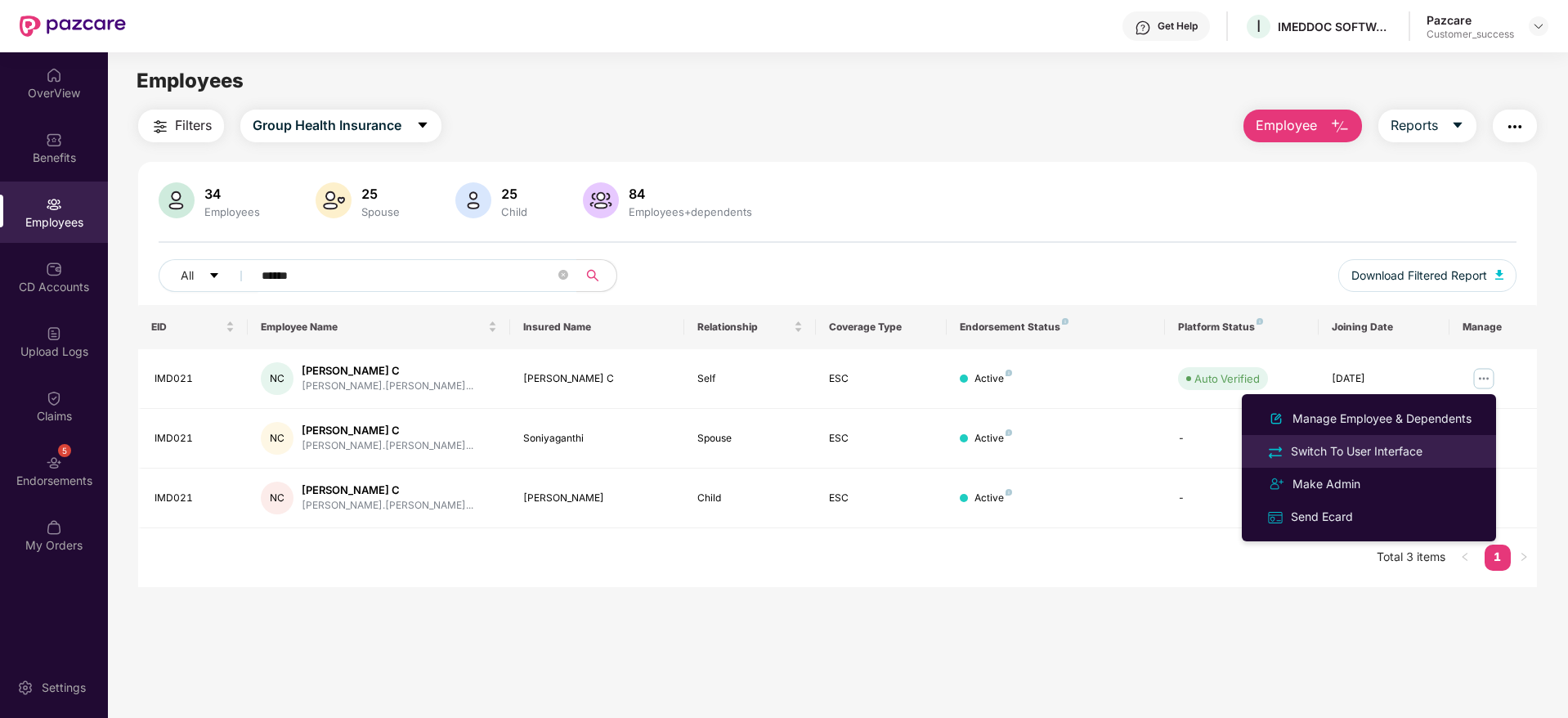
click at [1408, 447] on div "Switch To User Interface" at bounding box center [1357, 451] width 138 height 18
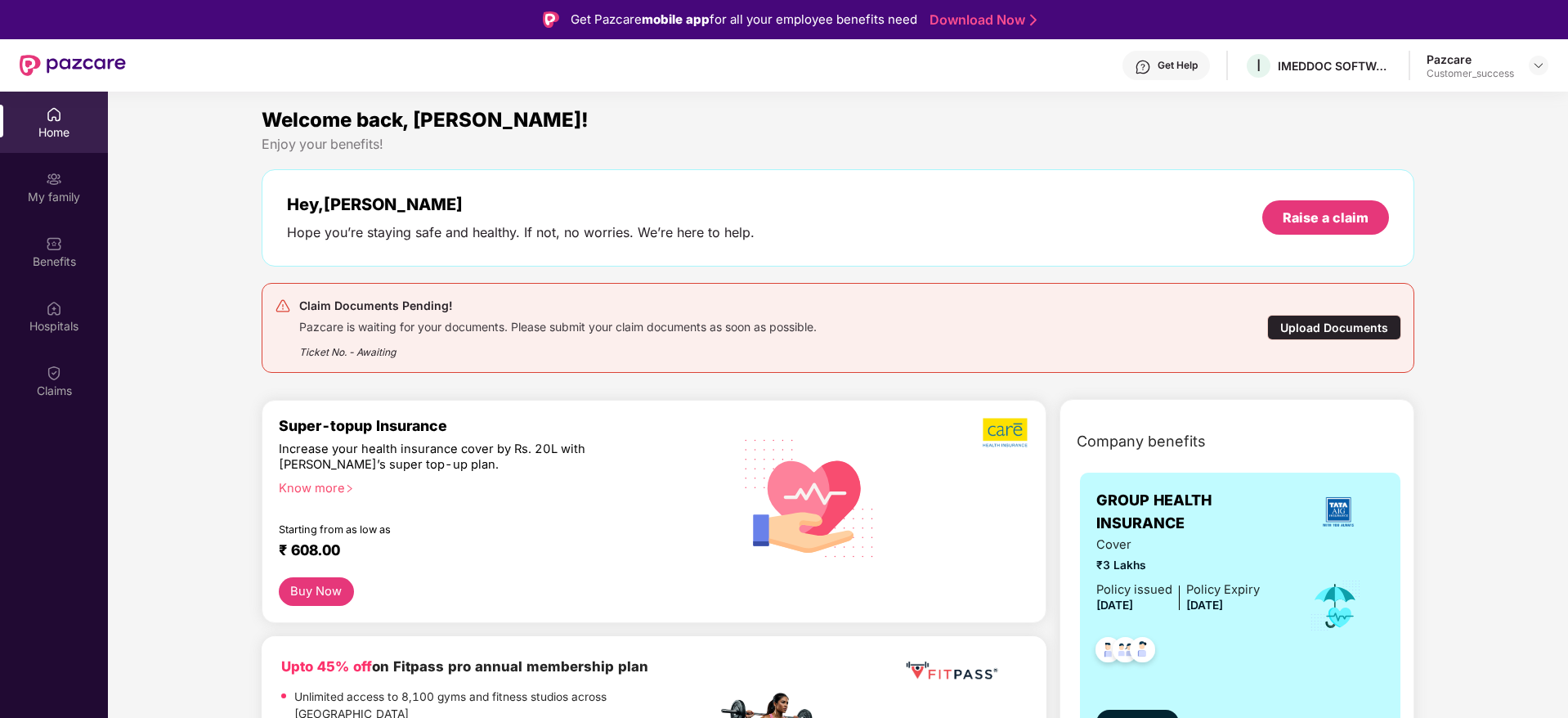
click at [1335, 323] on div "Upload Documents" at bounding box center [1334, 327] width 134 height 26
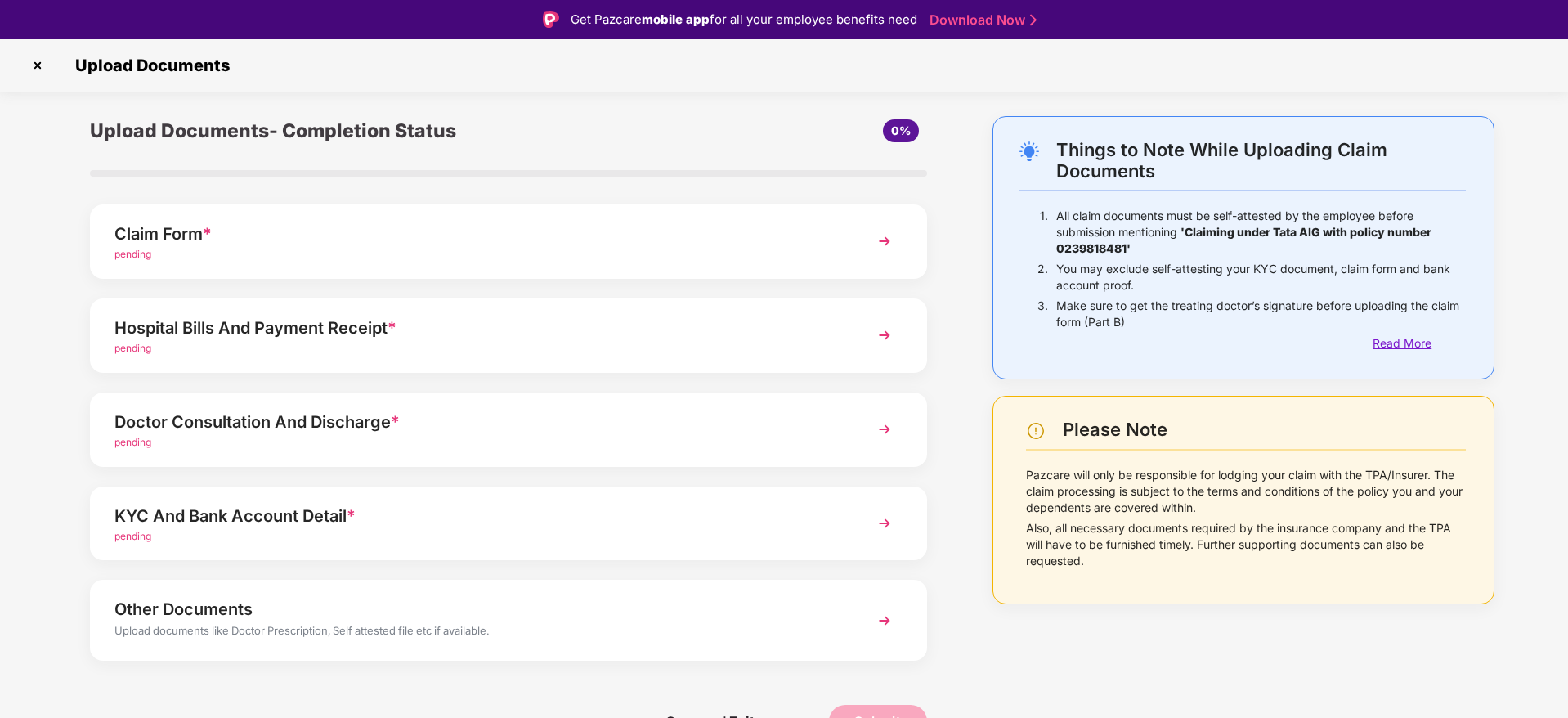
click at [1409, 341] on div "Read More" at bounding box center [1419, 343] width 93 height 18
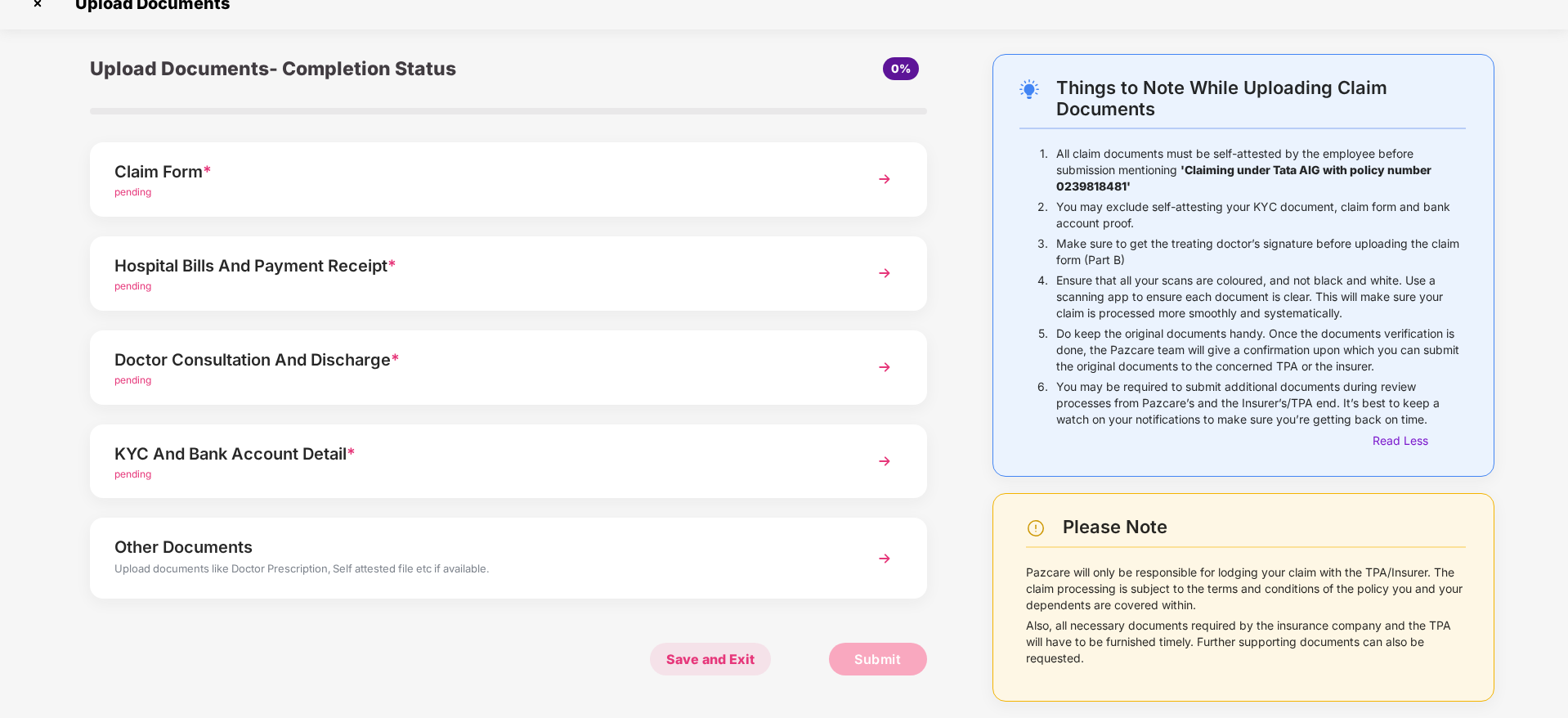
click at [688, 659] on span "Save and Exit" at bounding box center [710, 658] width 121 height 33
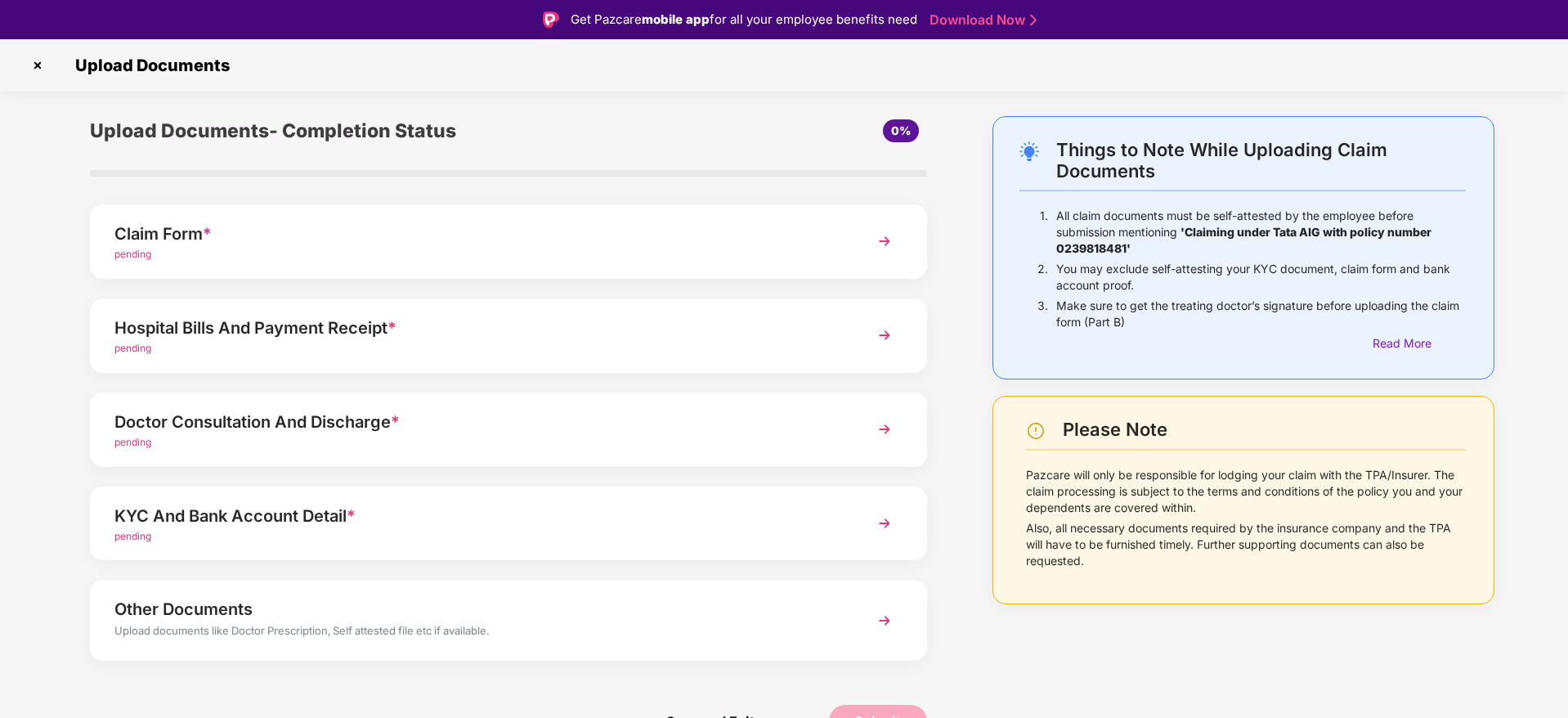
click at [45, 66] on img at bounding box center [38, 65] width 26 height 26
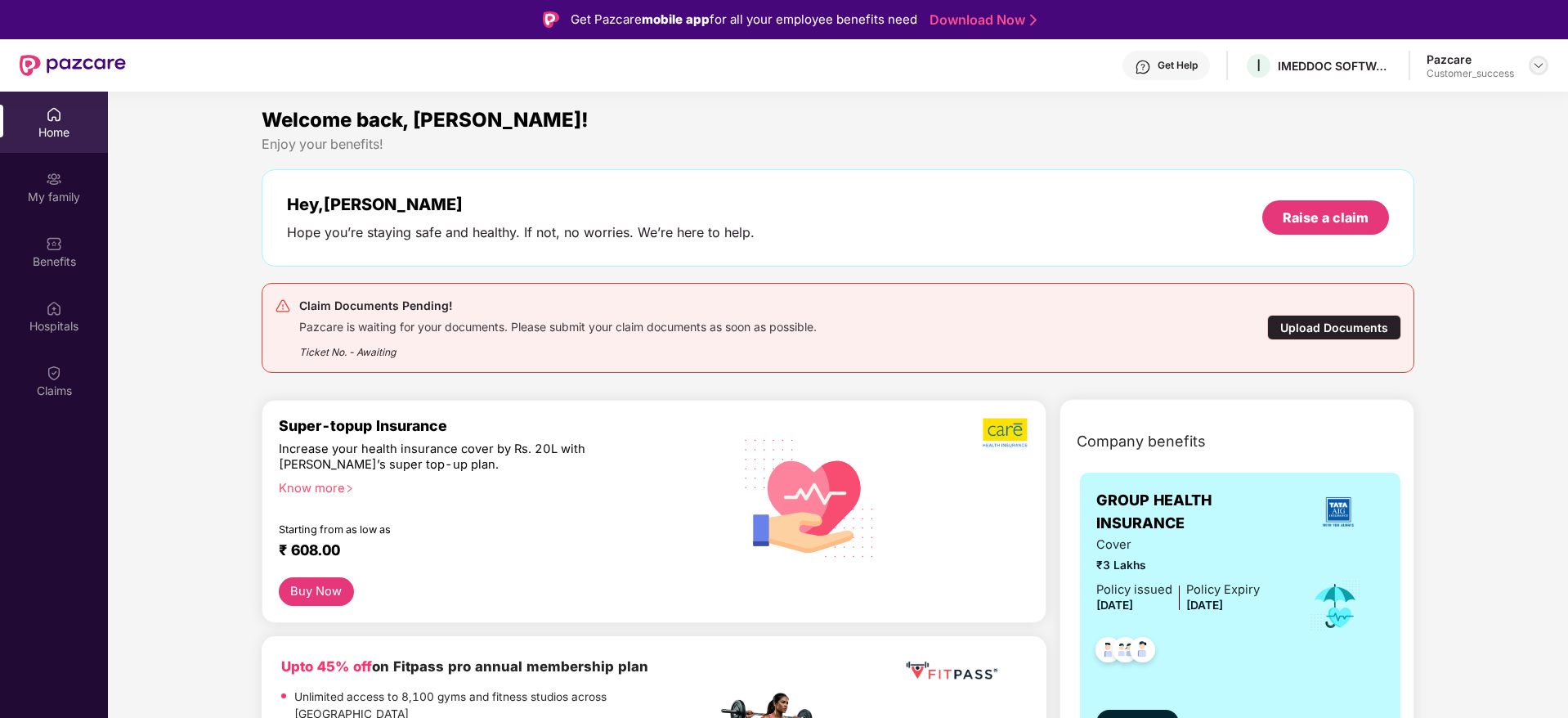
click at [1539, 66] on img at bounding box center [1538, 64] width 13 height 13
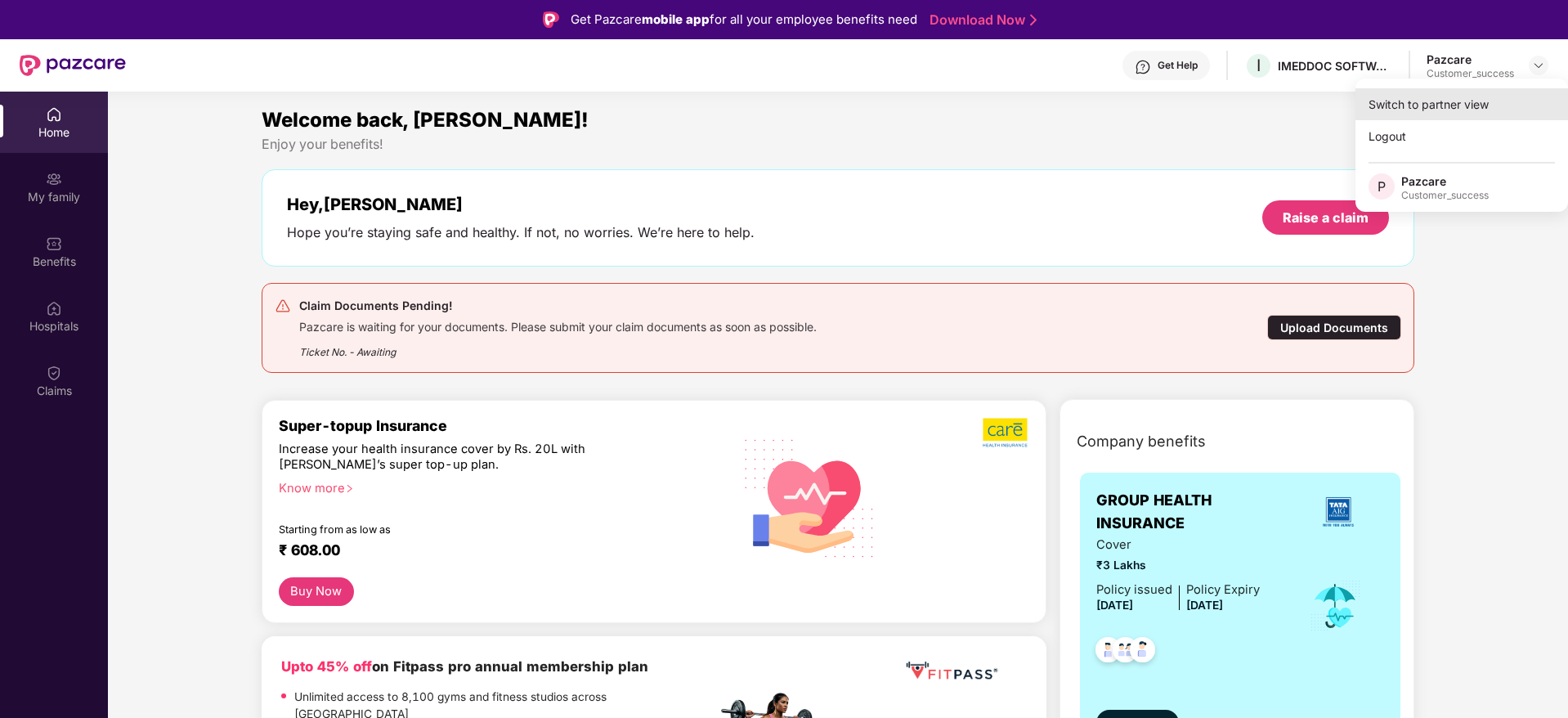
click at [1500, 90] on div "Switch to partner view" at bounding box center [1462, 104] width 212 height 32
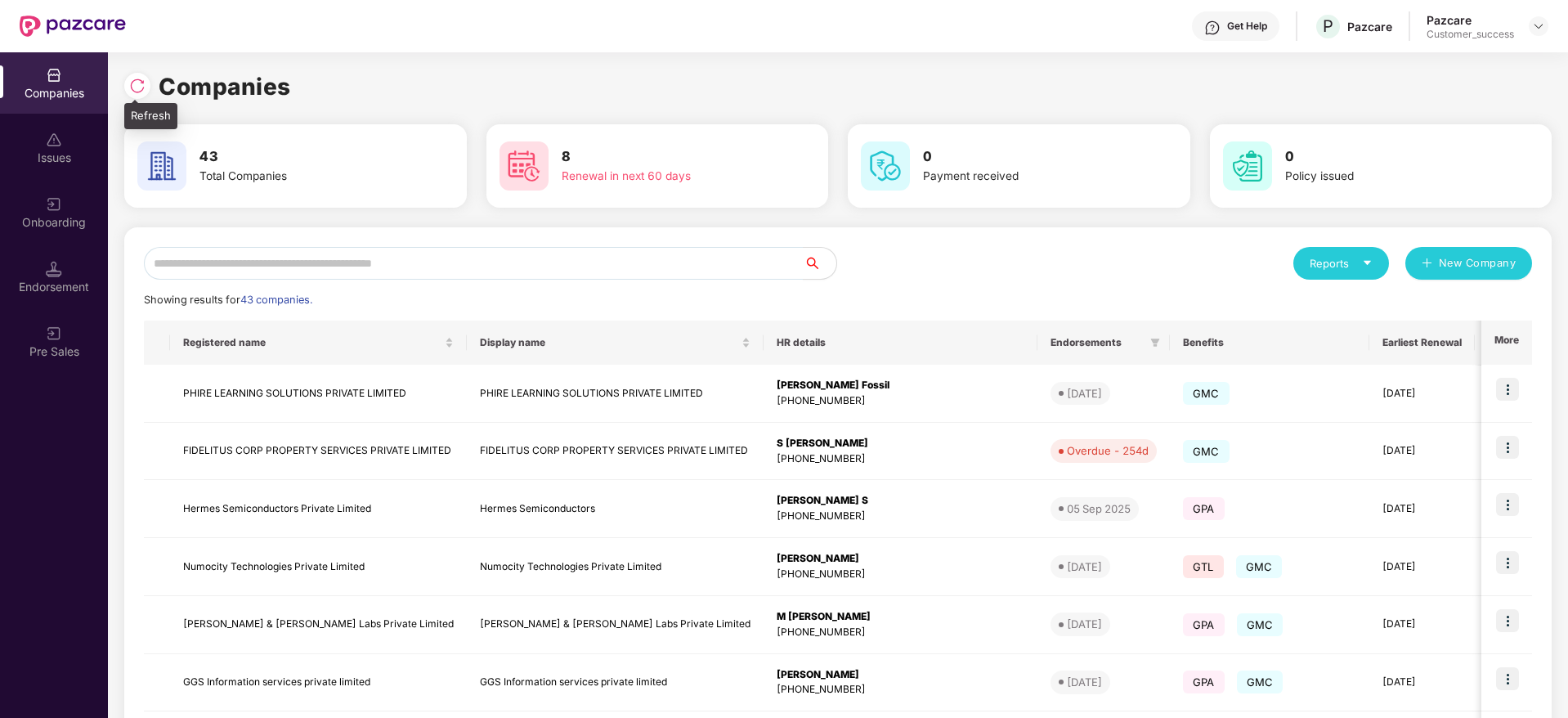
click at [137, 87] on img at bounding box center [137, 85] width 16 height 16
click at [135, 91] on img at bounding box center [137, 85] width 16 height 16
click at [122, 86] on div "Companies 43 Total Companies 8 Renewal in next 60 days 0 Payment received 0 Pol…" at bounding box center [838, 385] width 1461 height 665
click at [133, 86] on img at bounding box center [137, 85] width 16 height 16
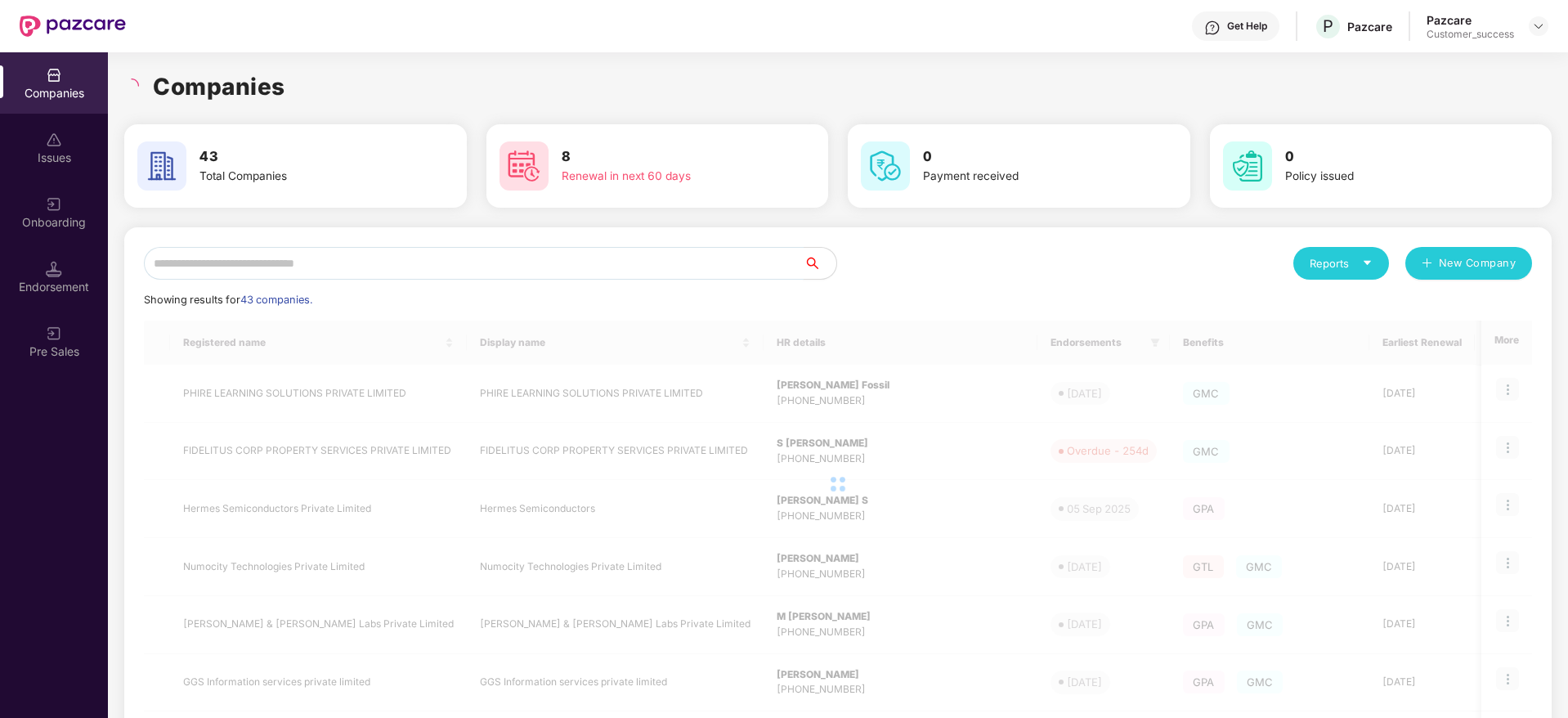
click at [369, 259] on input "text" at bounding box center [473, 263] width 660 height 33
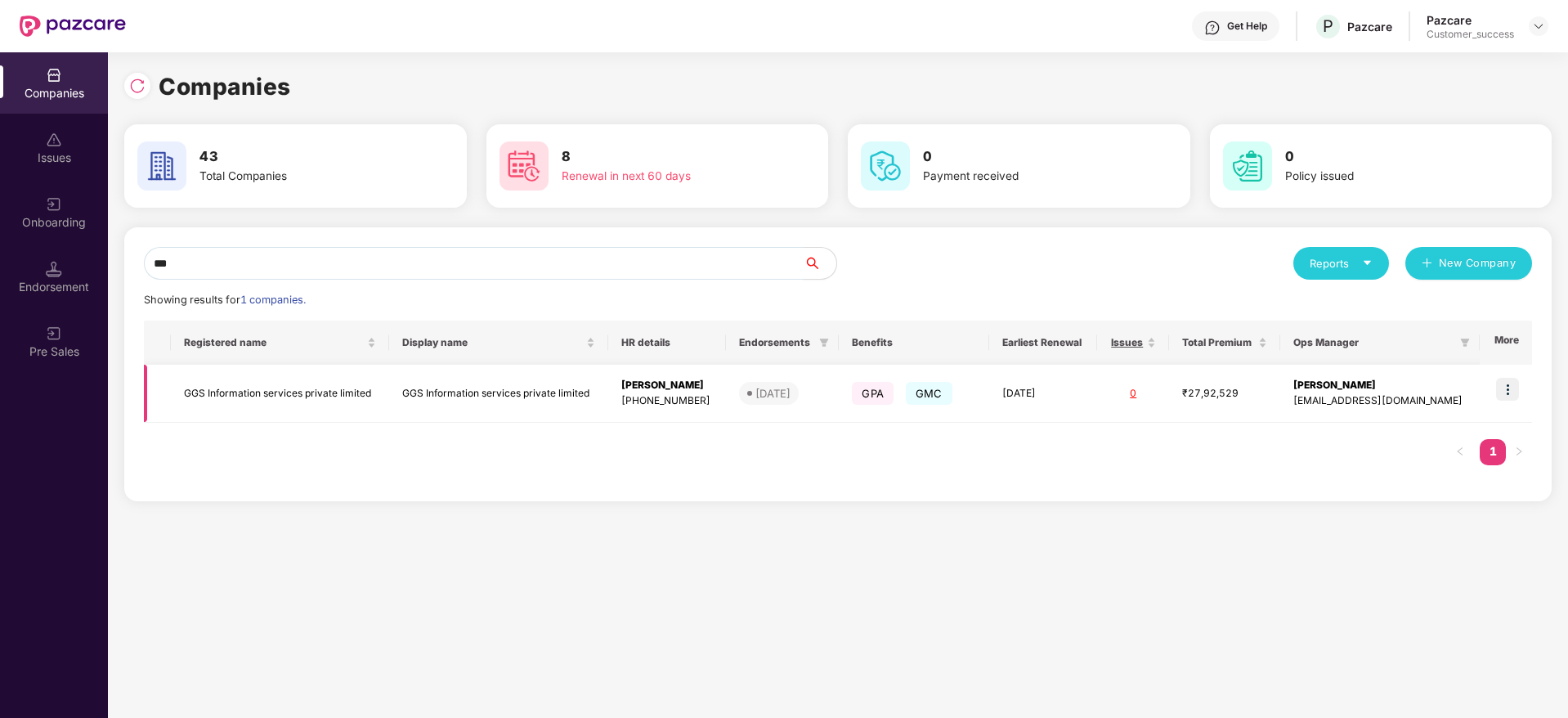
type input "***"
click at [1516, 385] on img at bounding box center [1508, 389] width 23 height 23
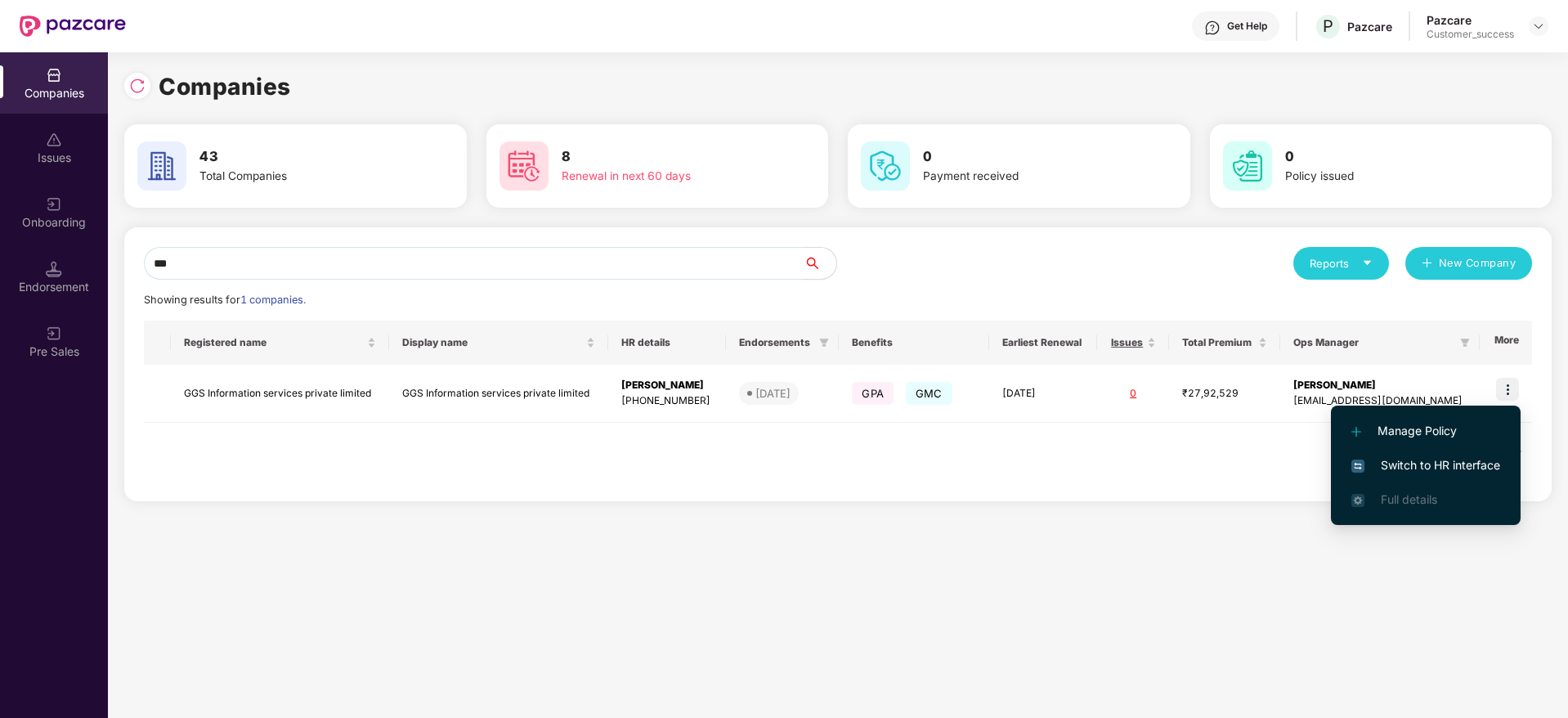
click at [1432, 466] on span "Switch to HR interface" at bounding box center [1426, 465] width 149 height 18
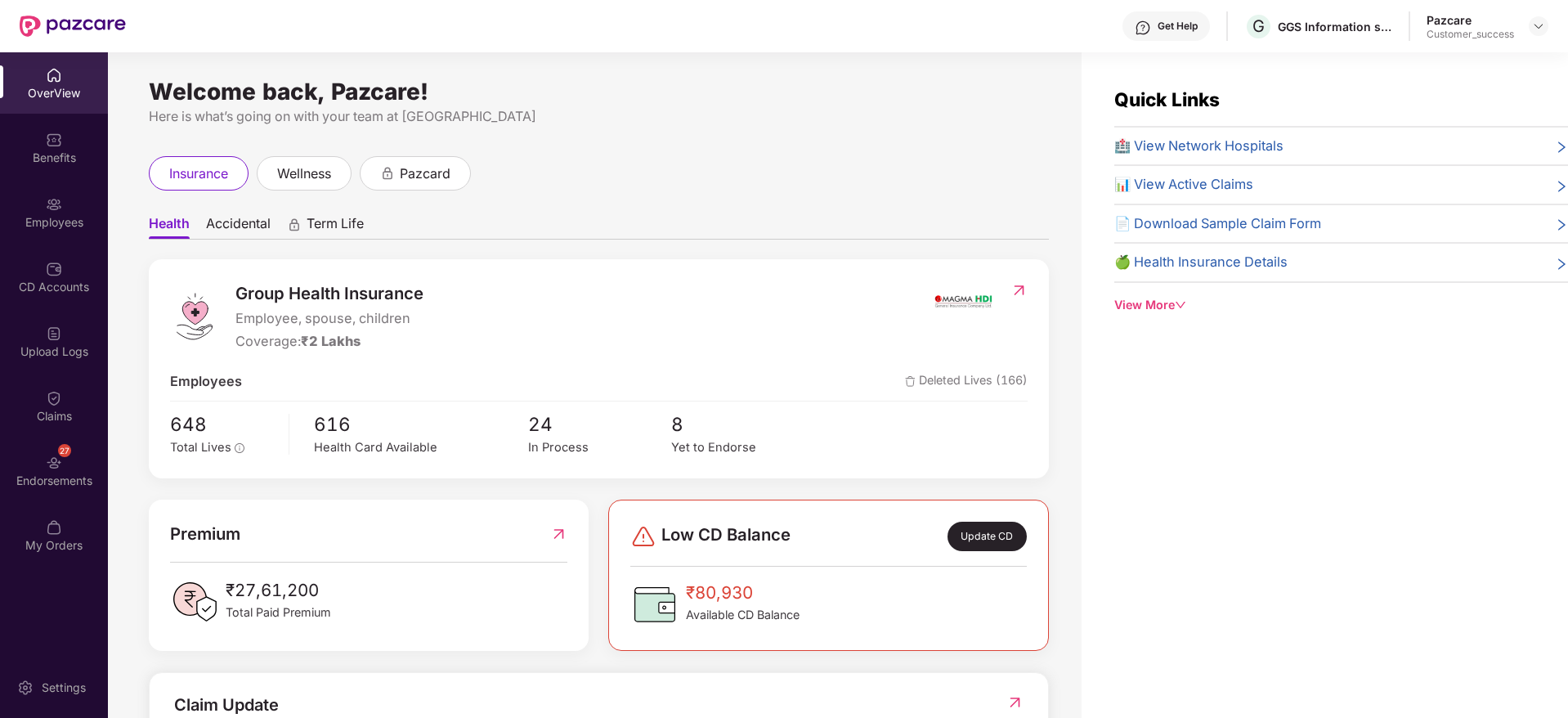
click at [49, 225] on div "Employees" at bounding box center [54, 222] width 108 height 16
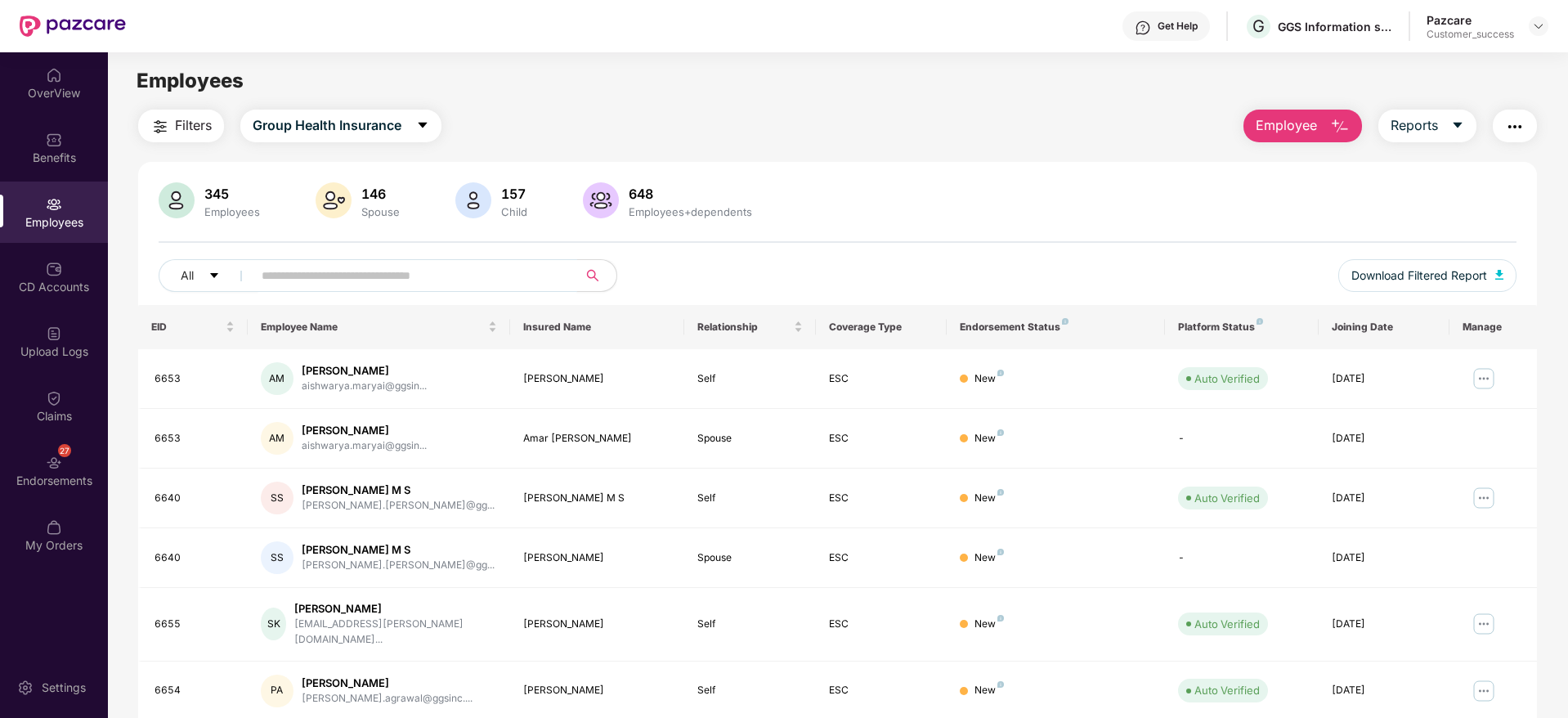
click at [413, 280] on input "text" at bounding box center [409, 275] width 294 height 25
click at [687, 81] on div "Employees" at bounding box center [838, 80] width 1460 height 31
click at [497, 281] on input "text" at bounding box center [409, 275] width 294 height 25
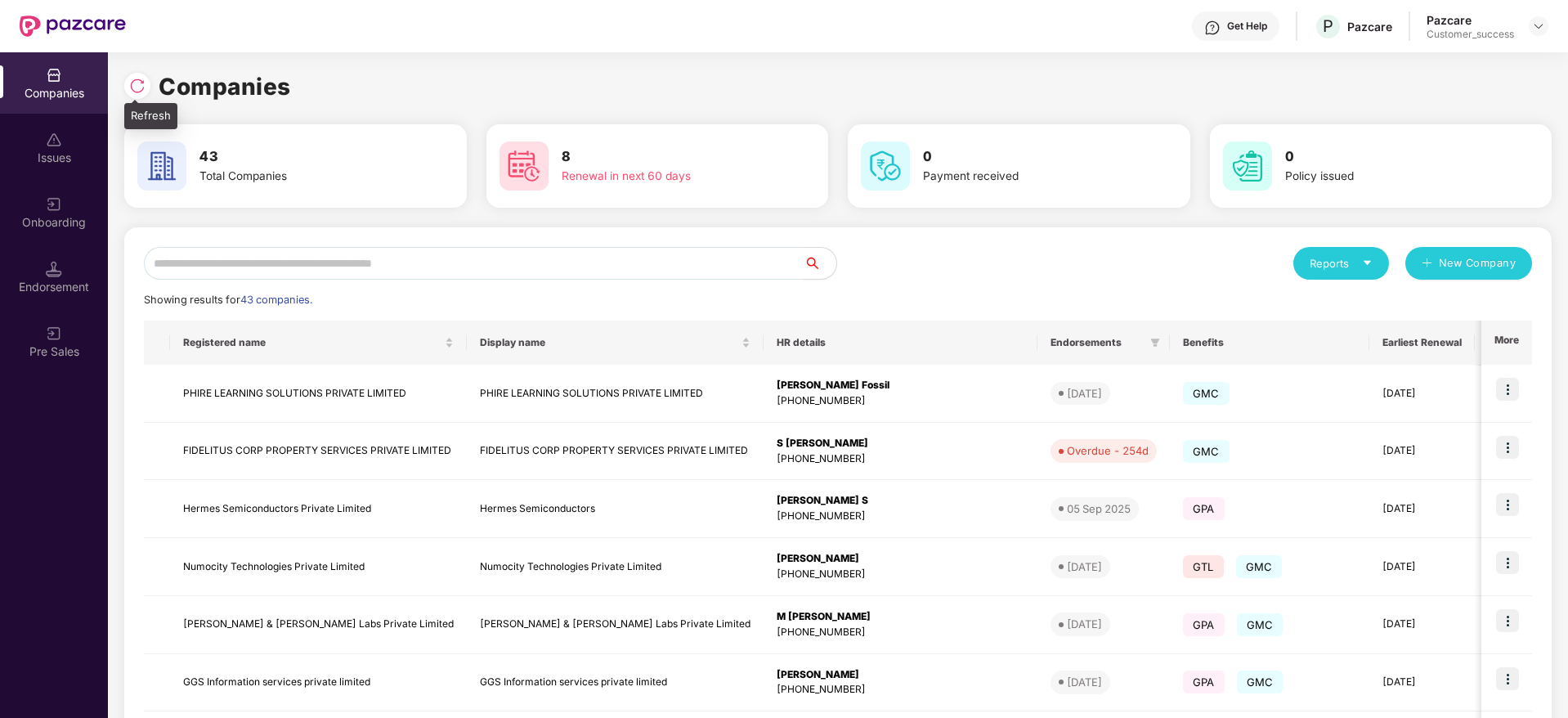
click at [134, 80] on img at bounding box center [137, 85] width 16 height 16
click at [358, 254] on input "text" at bounding box center [473, 263] width 660 height 33
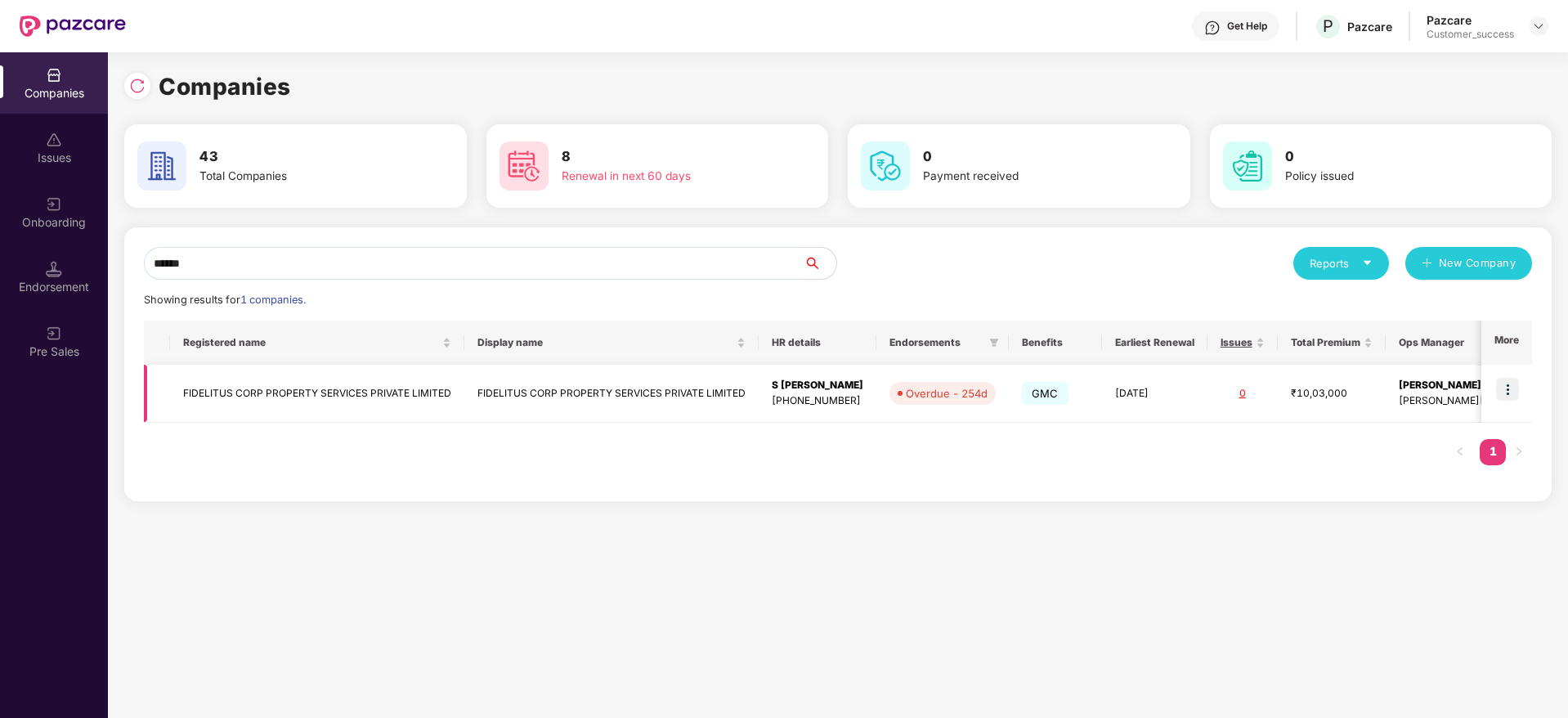
type input "******"
click at [1508, 385] on img at bounding box center [1508, 389] width 23 height 23
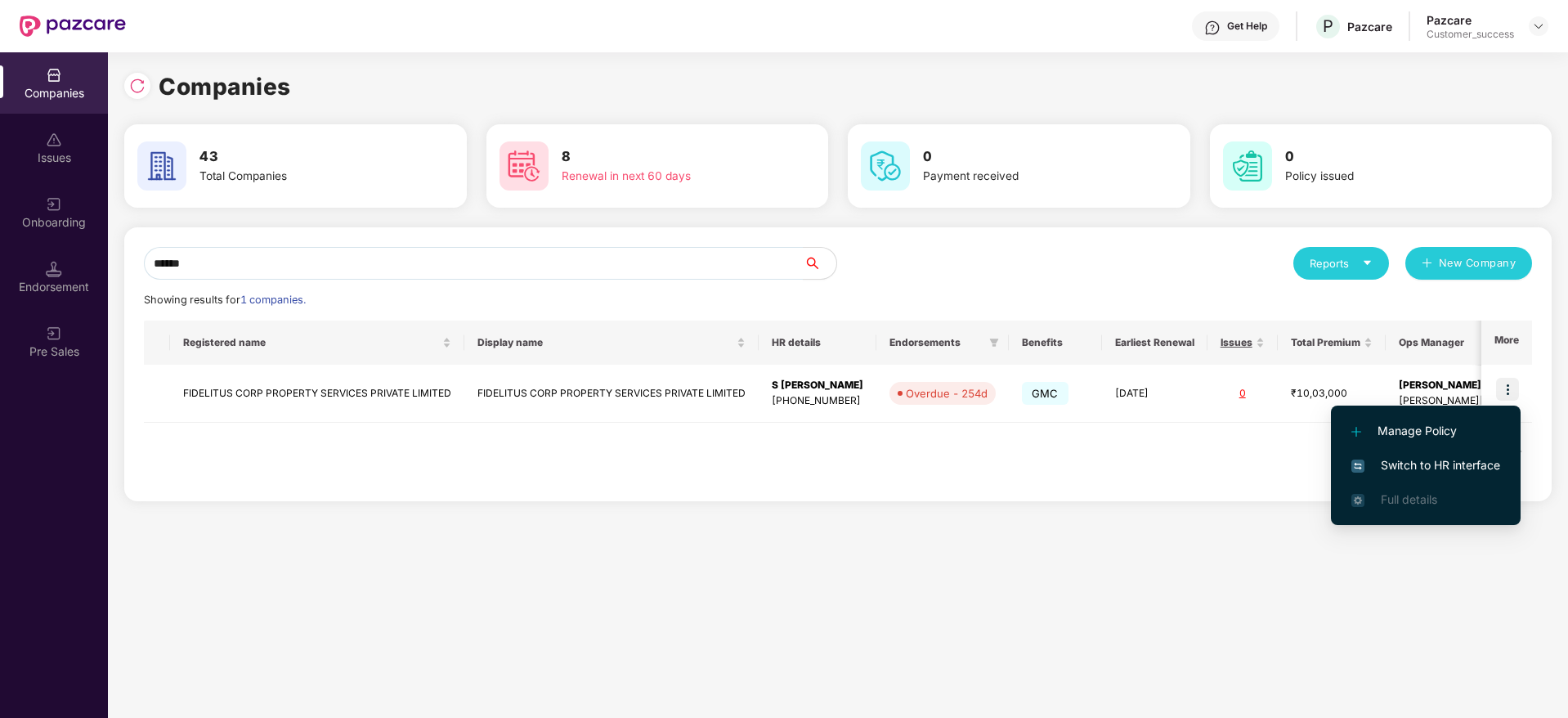
click at [1430, 467] on span "Switch to HR interface" at bounding box center [1426, 465] width 149 height 18
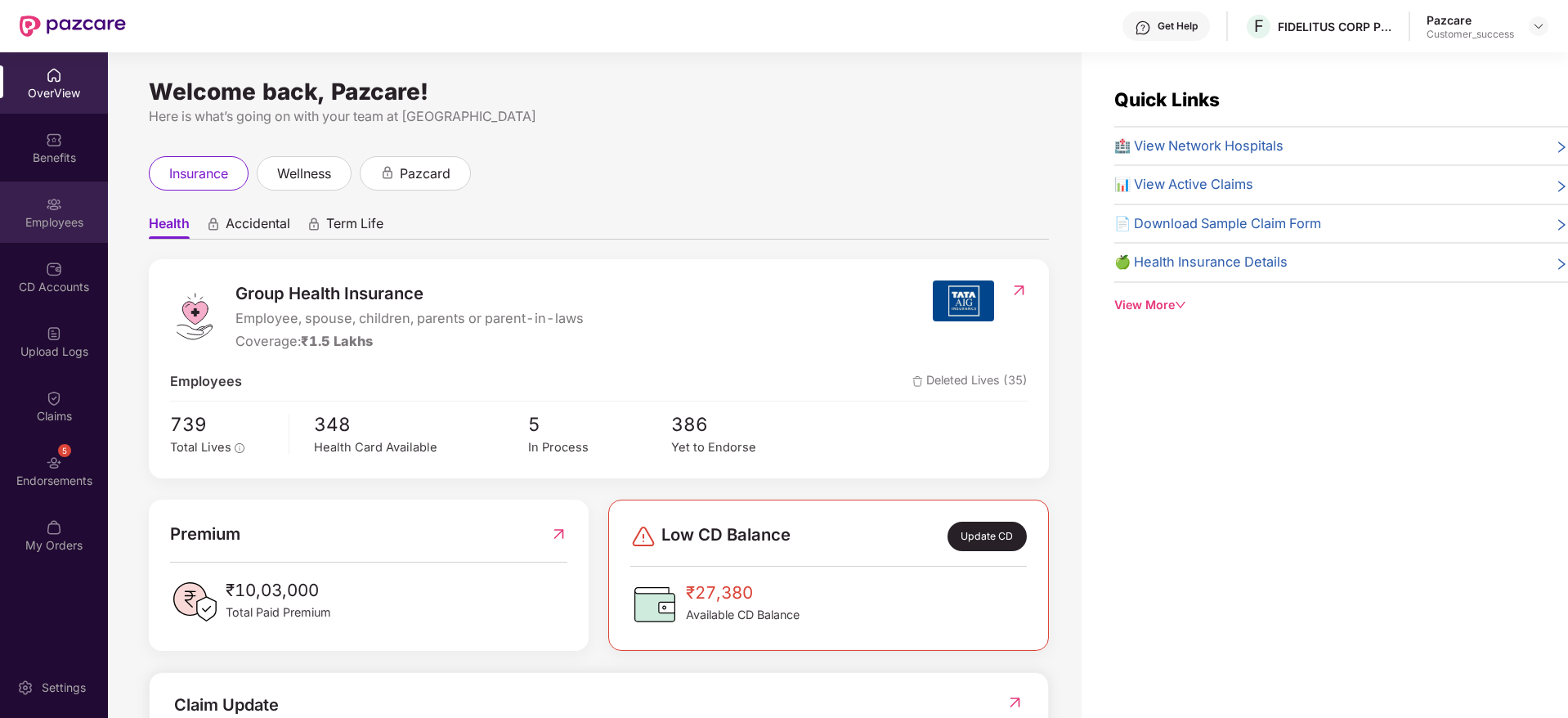
click at [53, 209] on img at bounding box center [54, 204] width 16 height 16
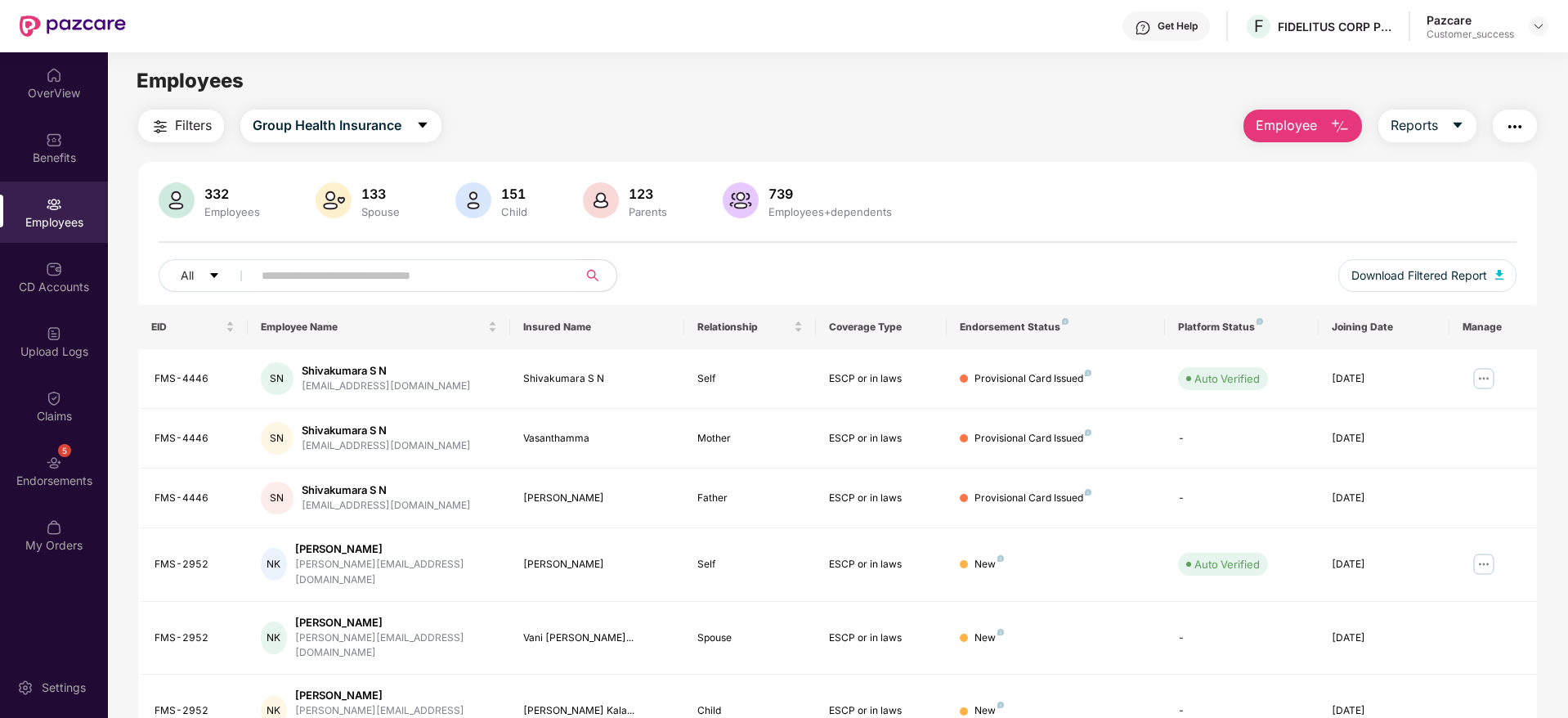
click at [552, 142] on div "Filters Group Health Insurance Employee Reports" at bounding box center [837, 125] width 1399 height 33
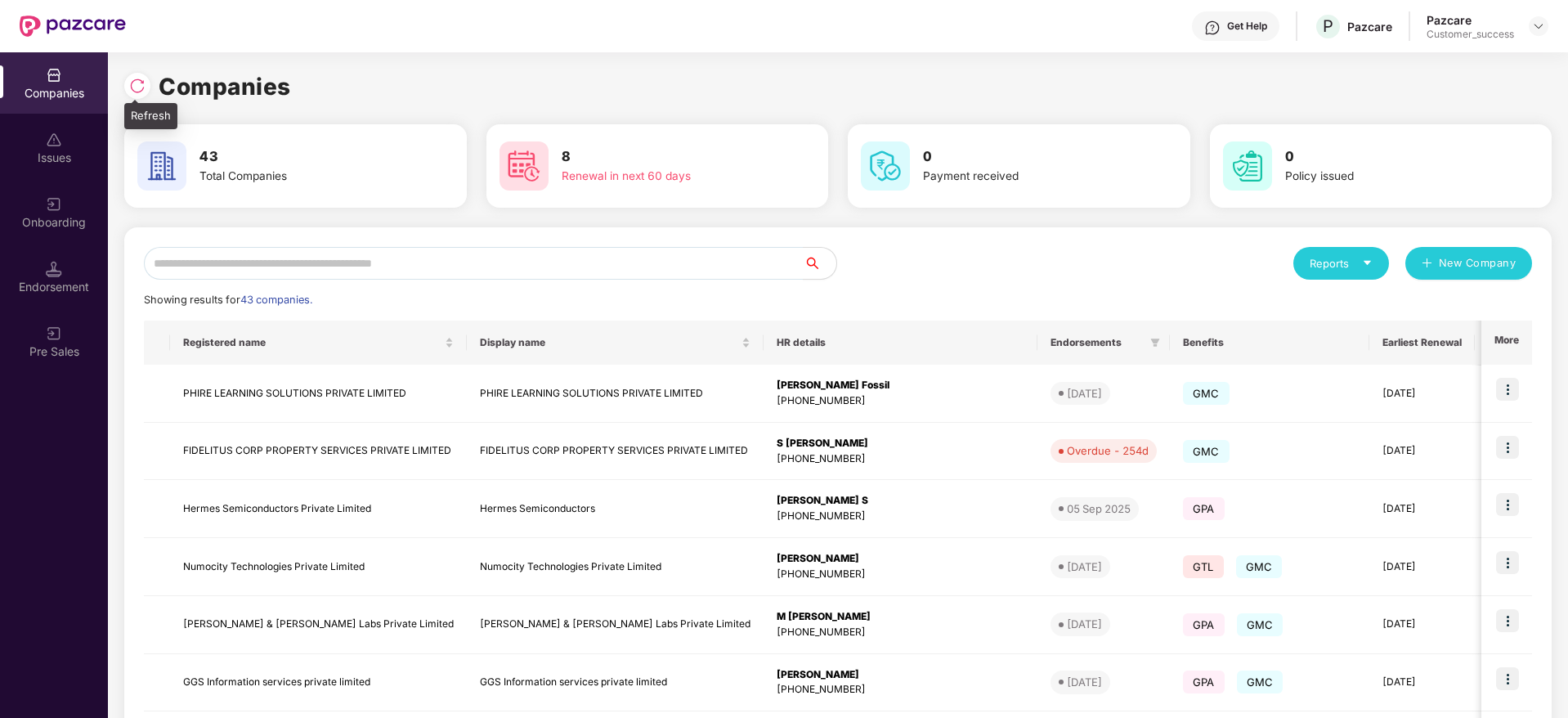
click at [127, 91] on div at bounding box center [137, 85] width 26 height 26
click at [137, 84] on img at bounding box center [137, 85] width 16 height 16
click at [583, 255] on input "text" at bounding box center [473, 263] width 660 height 33
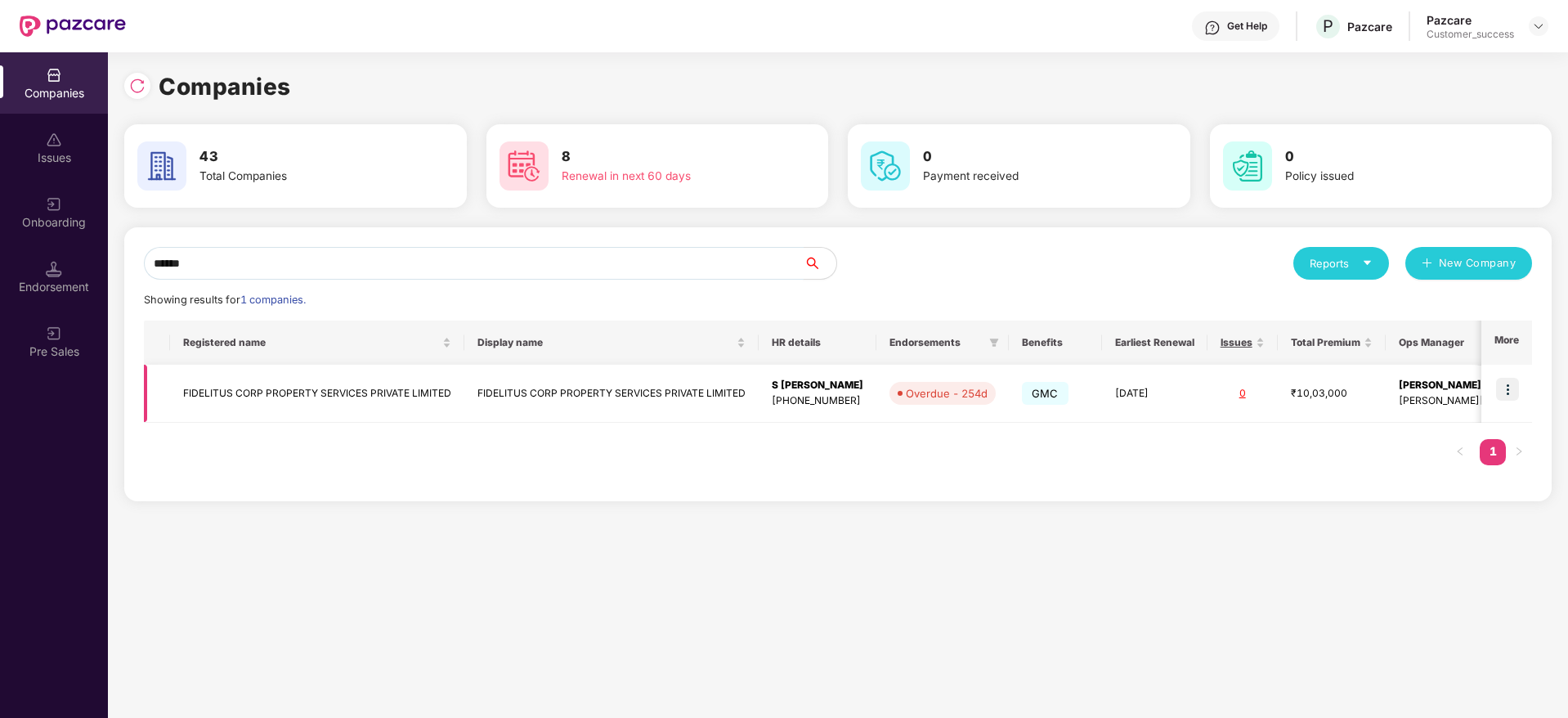
type input "******"
click at [1519, 385] on img at bounding box center [1508, 389] width 23 height 23
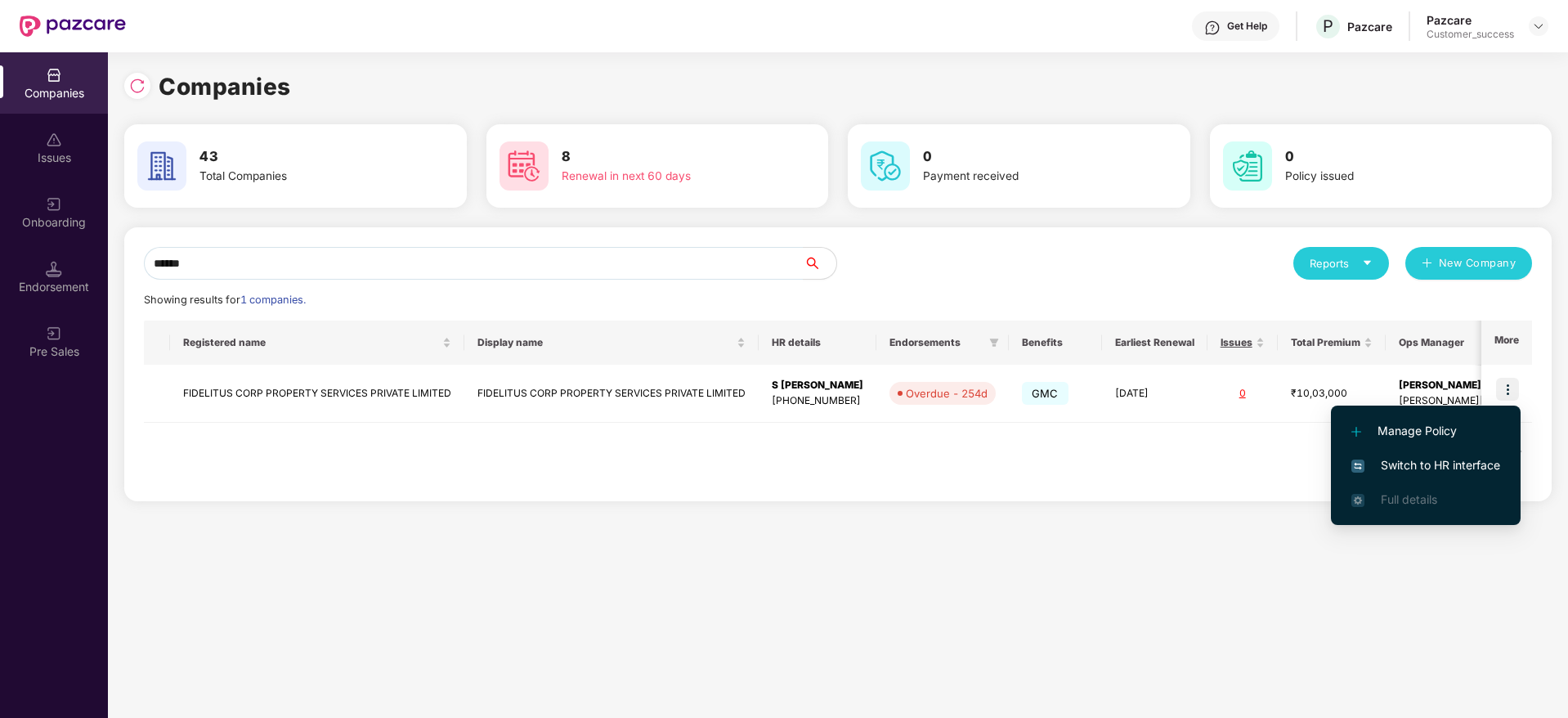
click at [1435, 464] on span "Switch to HR interface" at bounding box center [1426, 465] width 149 height 18
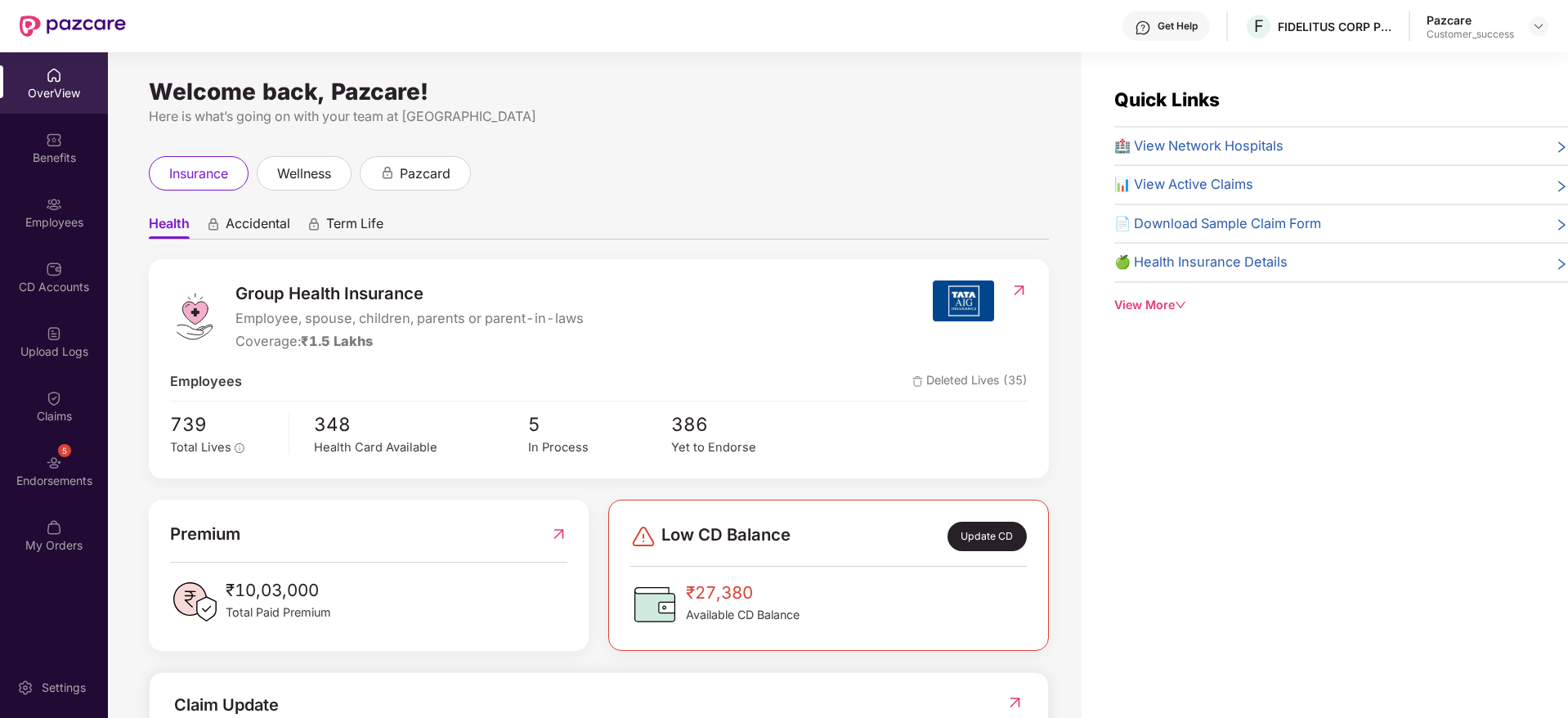
click at [52, 207] on img at bounding box center [54, 204] width 16 height 16
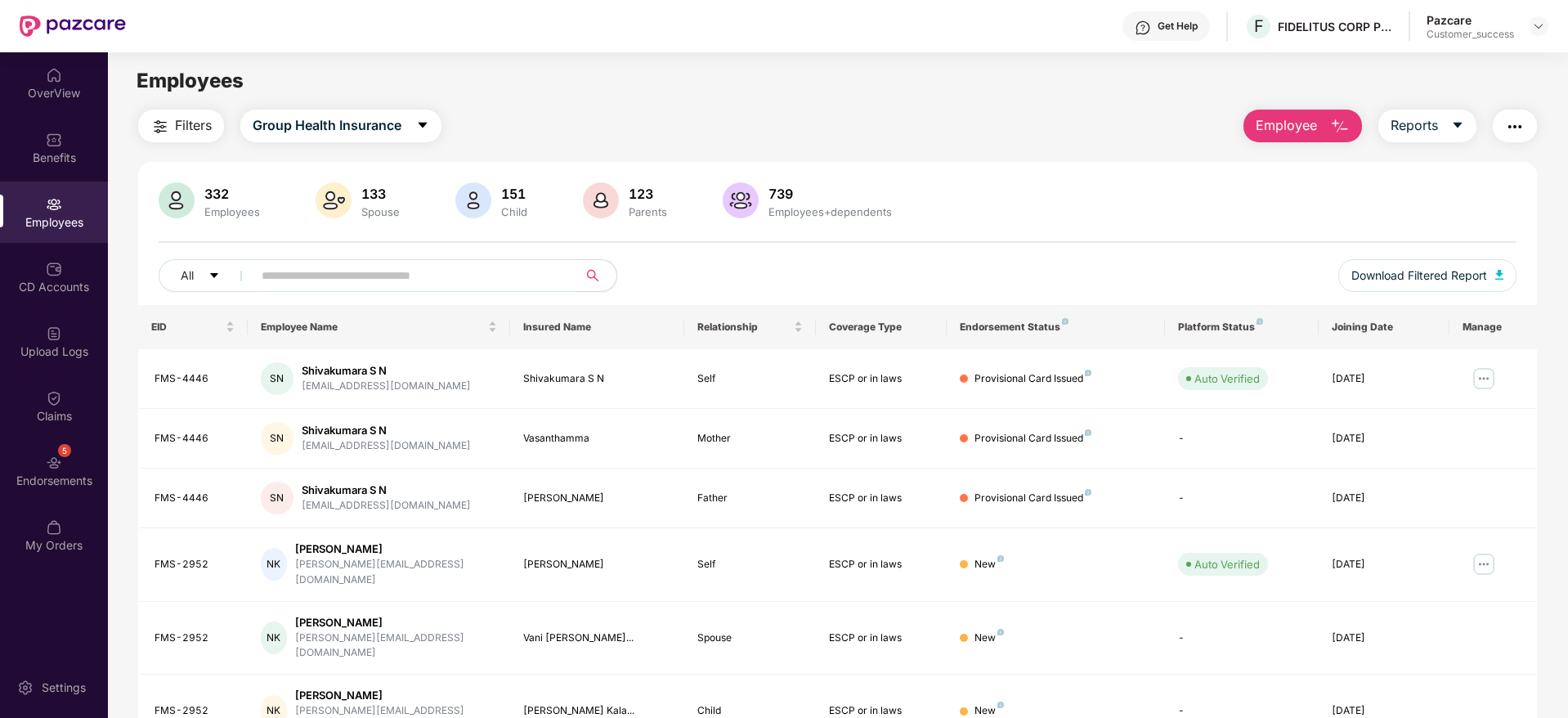
click at [338, 265] on input "text" at bounding box center [409, 275] width 294 height 25
paste input "********"
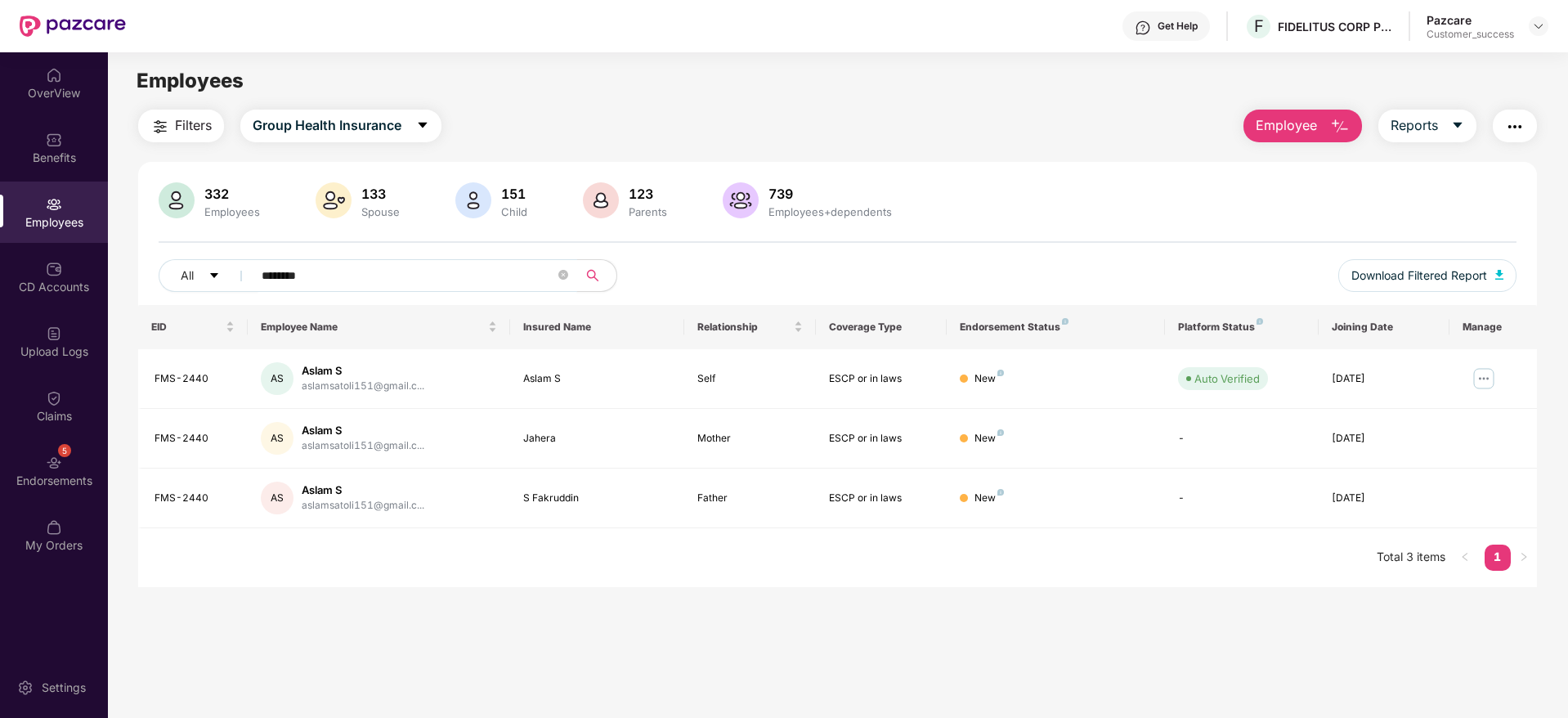
paste input "text"
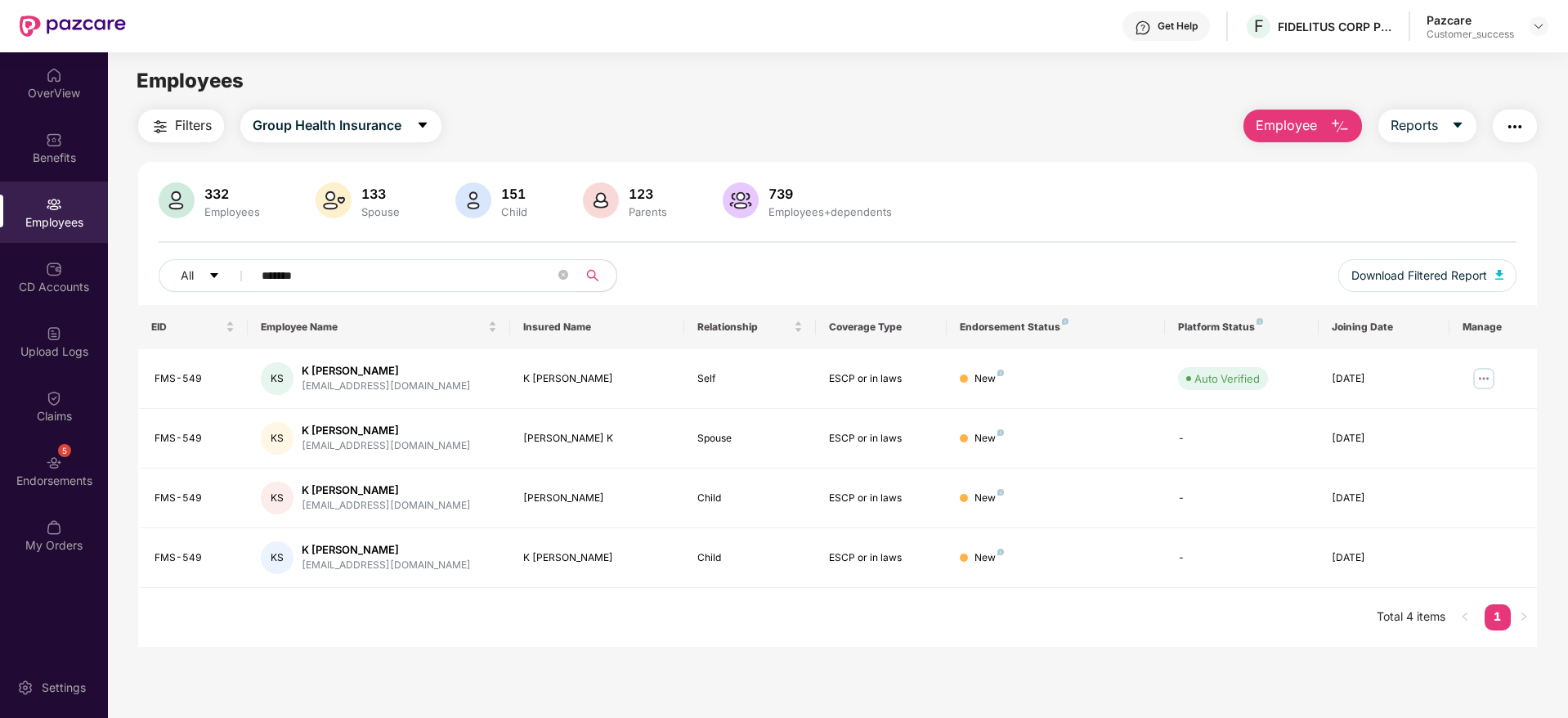
paste input "*"
paste input "text"
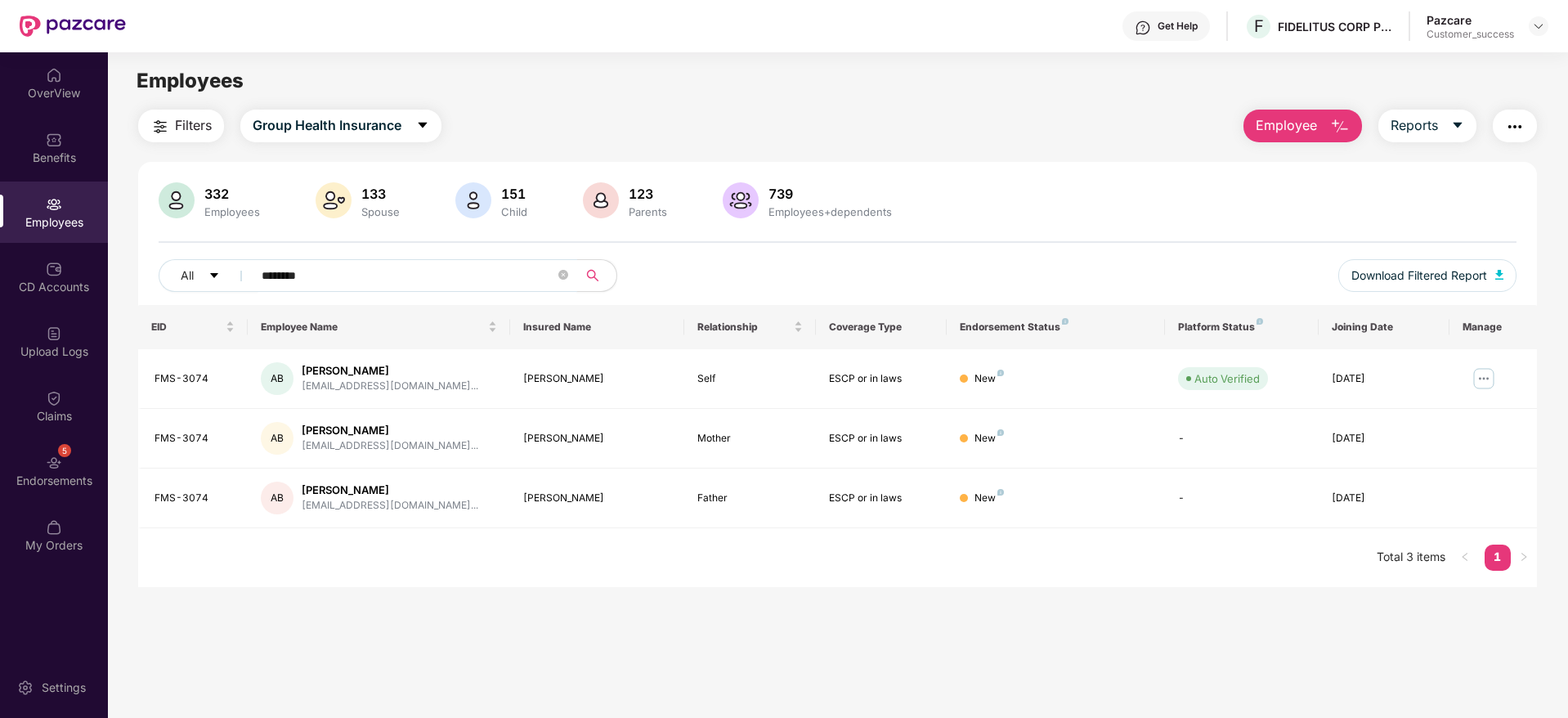
paste input "text"
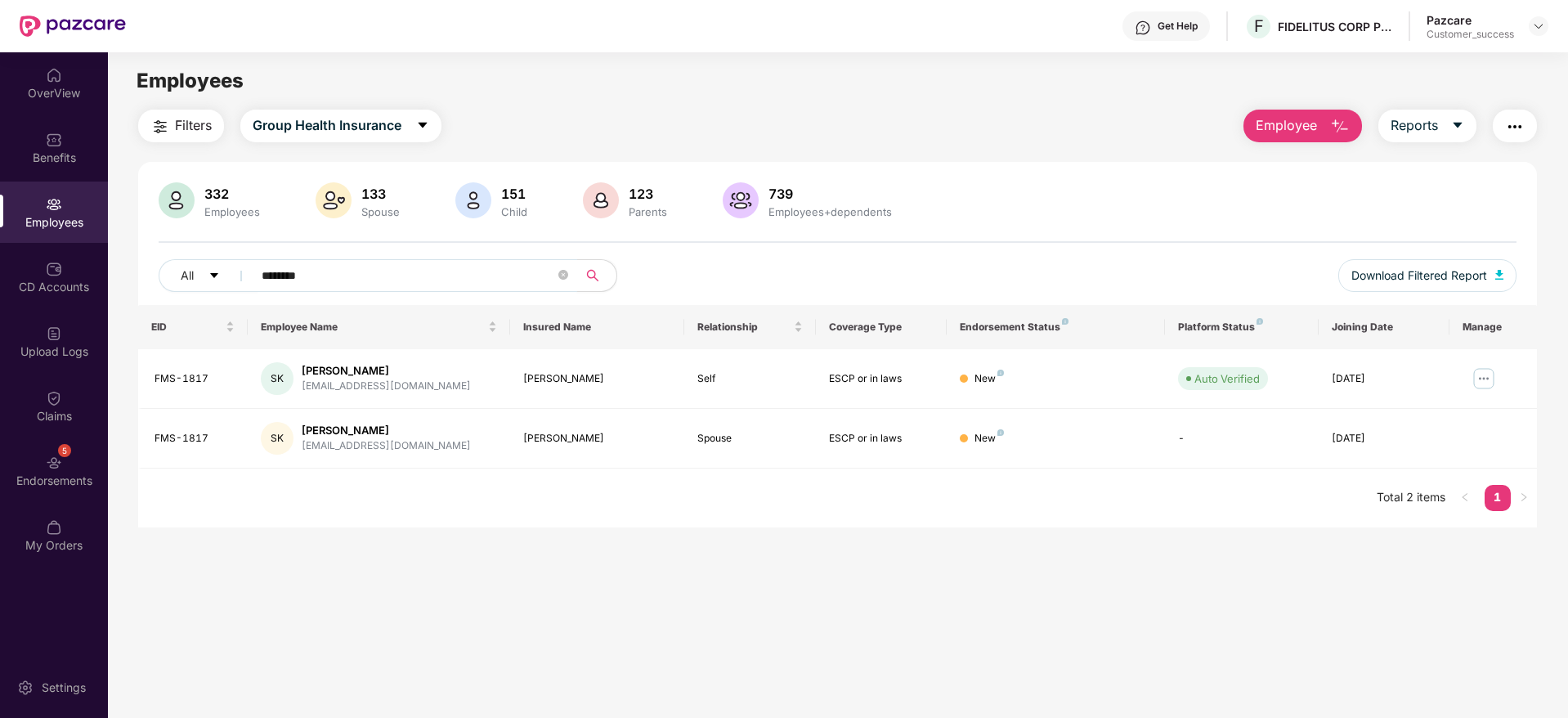
paste input "text"
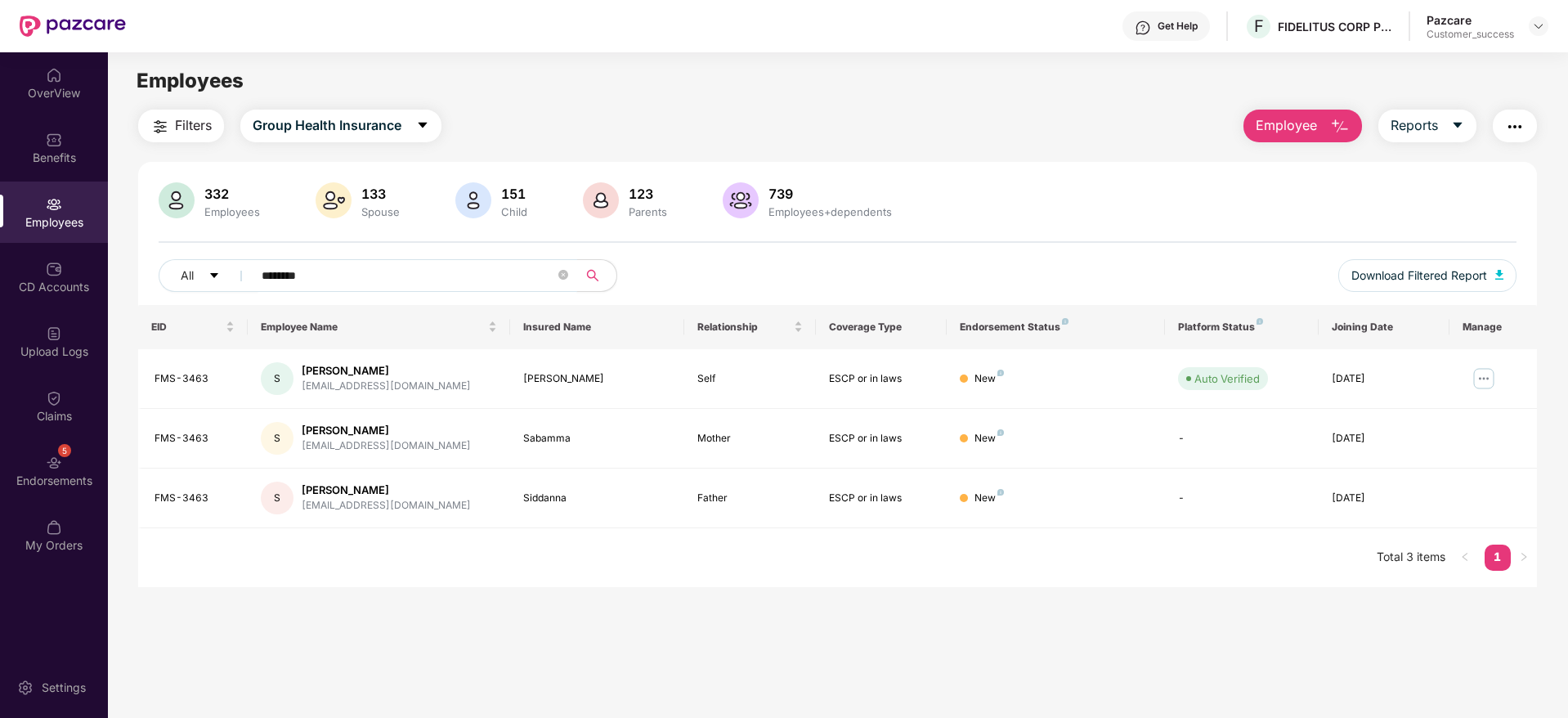
paste input "text"
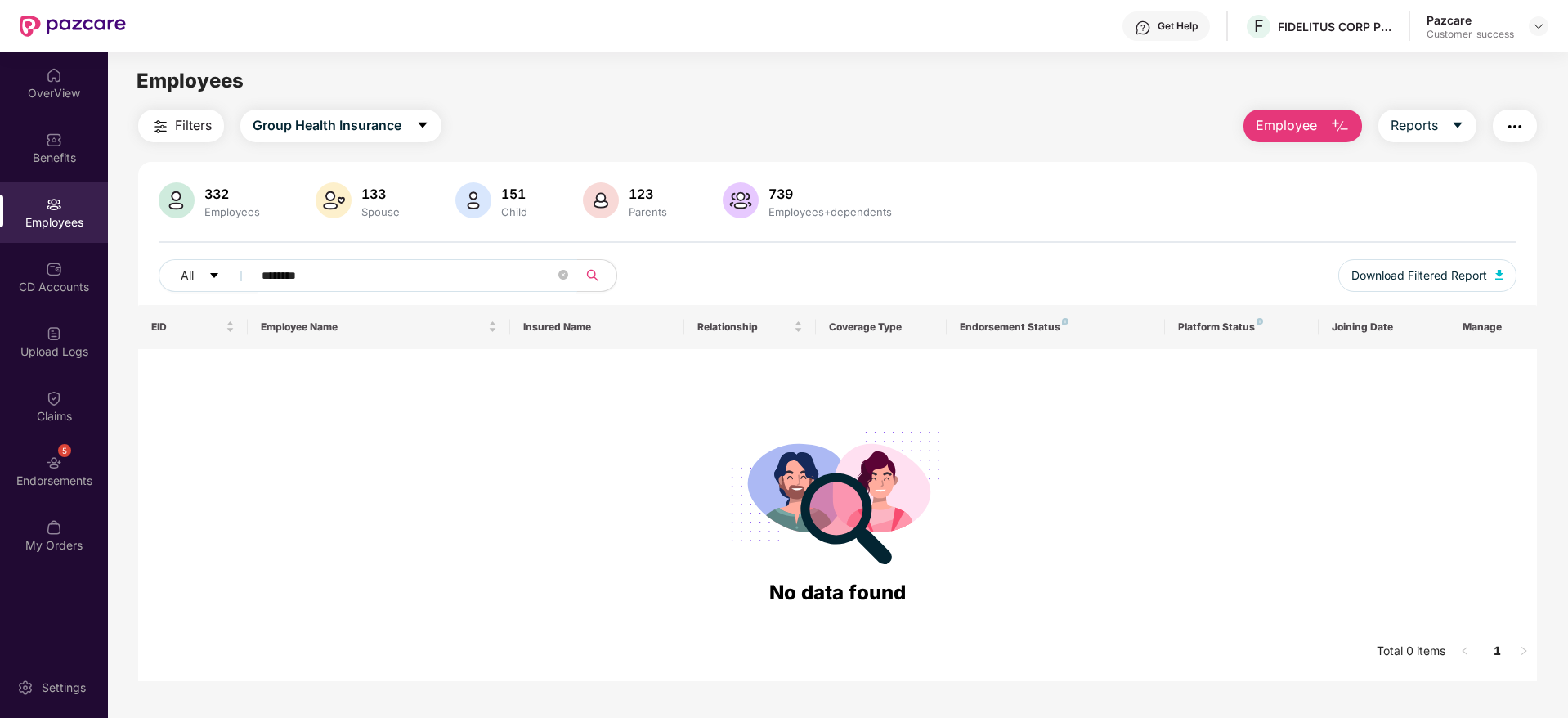
paste input "text"
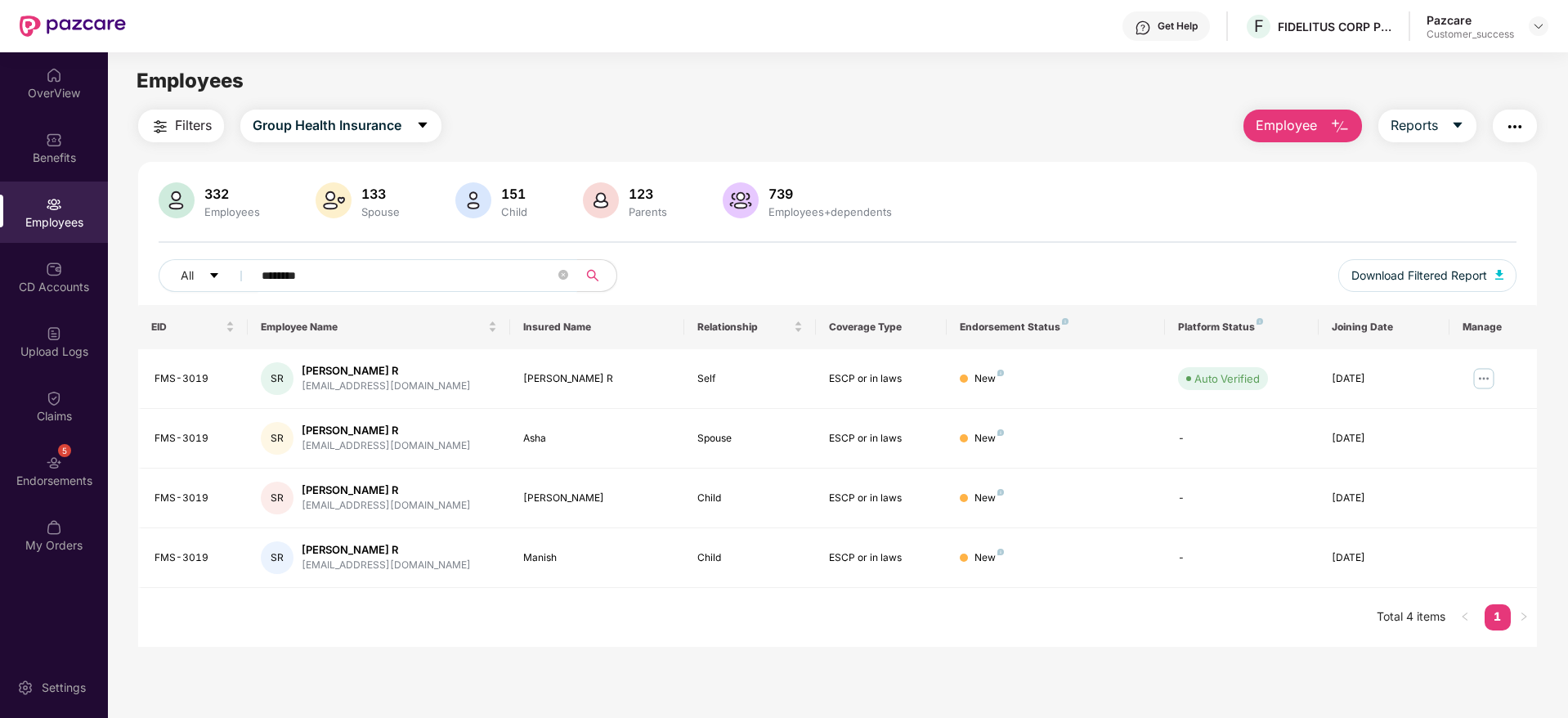
paste input "text"
type input "********"
